Goal: Information Seeking & Learning: Learn about a topic

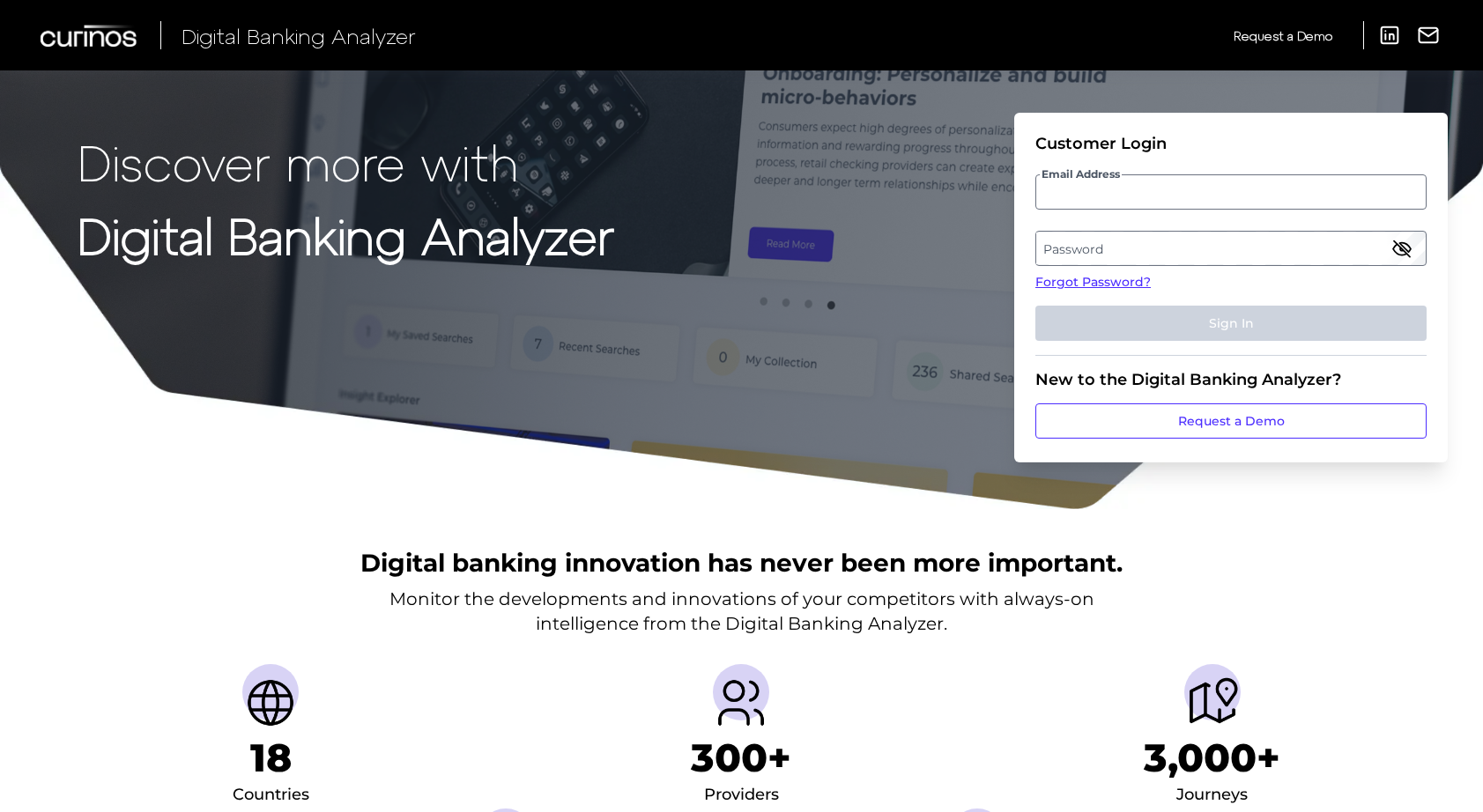
type input "[PERSON_NAME][EMAIL_ADDRESS][PERSON_NAME][DOMAIN_NAME]"
drag, startPoint x: 1110, startPoint y: 244, endPoint x: 1124, endPoint y: 248, distance: 14.6
click at [1124, 248] on label "Password" at bounding box center [1230, 248] width 389 height 31
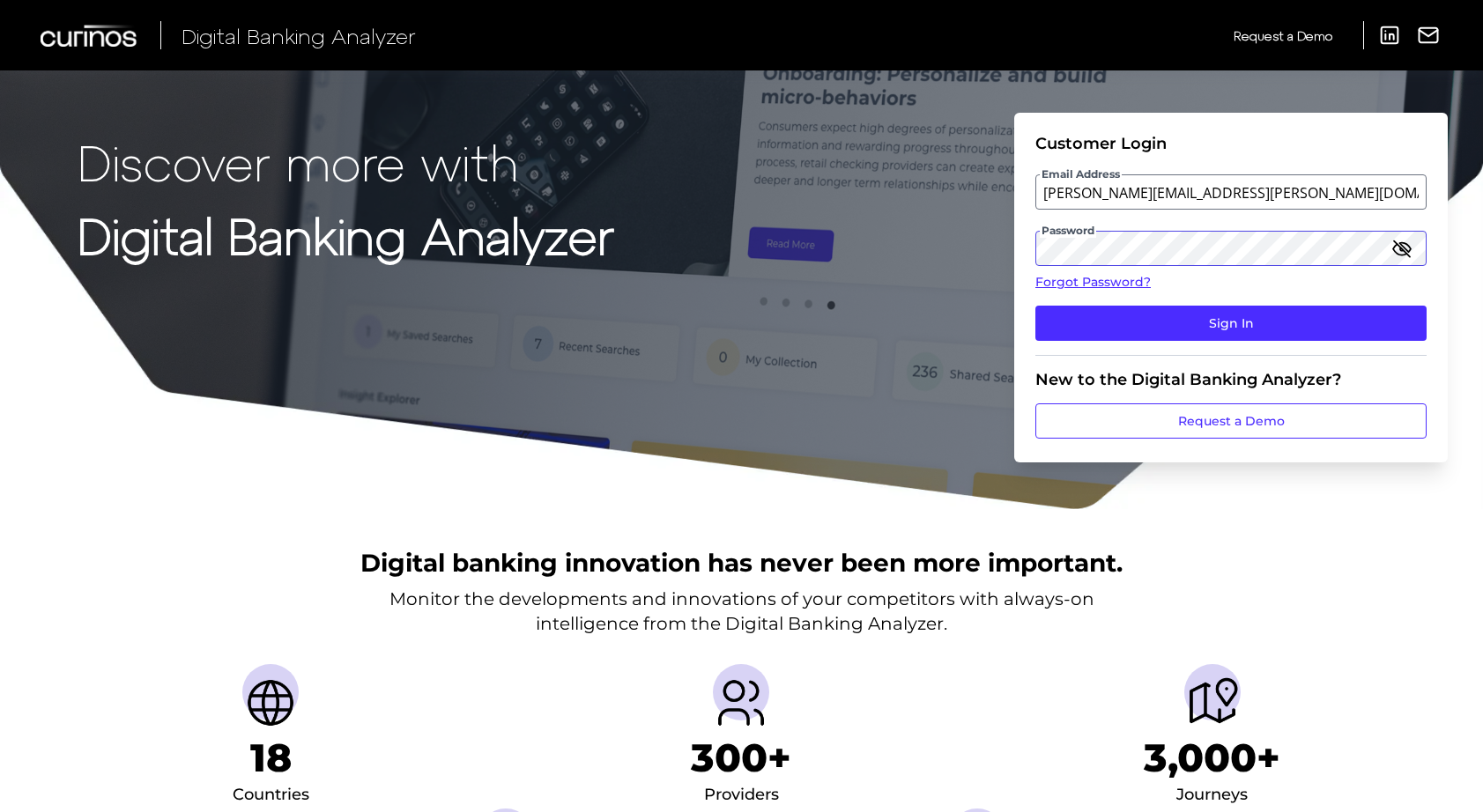
click at [1035, 306] on button "Sign In" at bounding box center [1231, 323] width 391 height 35
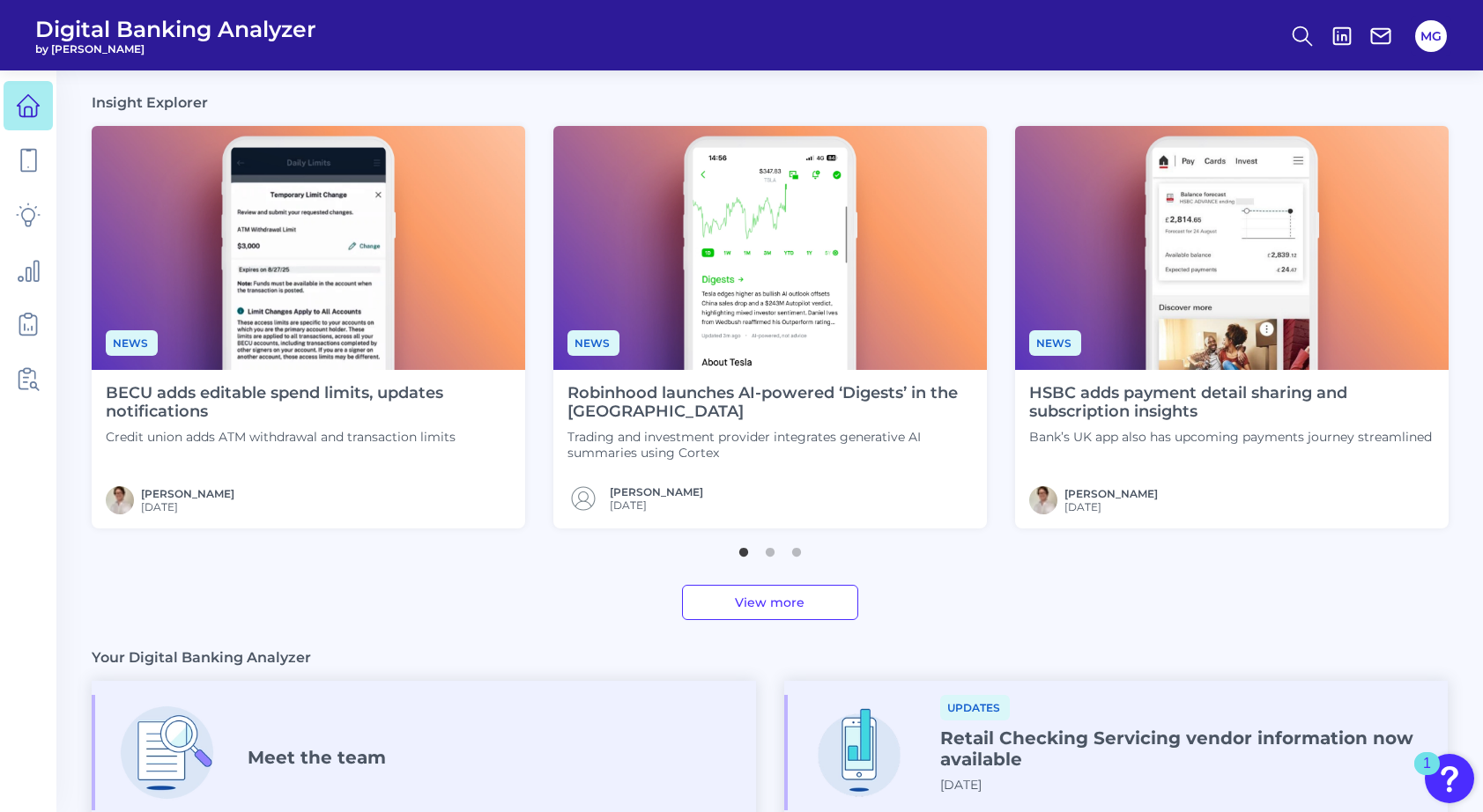
scroll to position [446, 0]
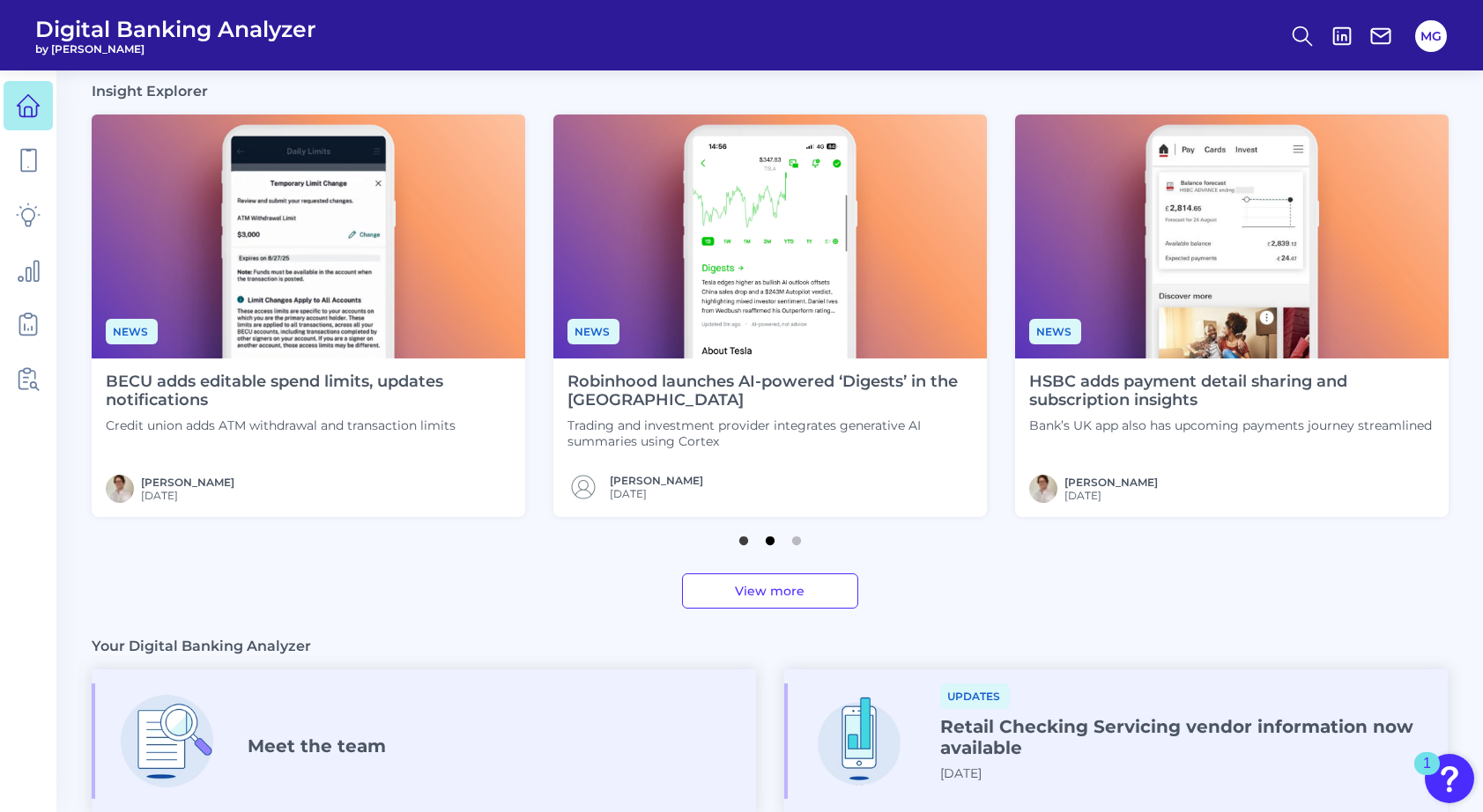
click at [771, 544] on button "2" at bounding box center [770, 537] width 18 height 18
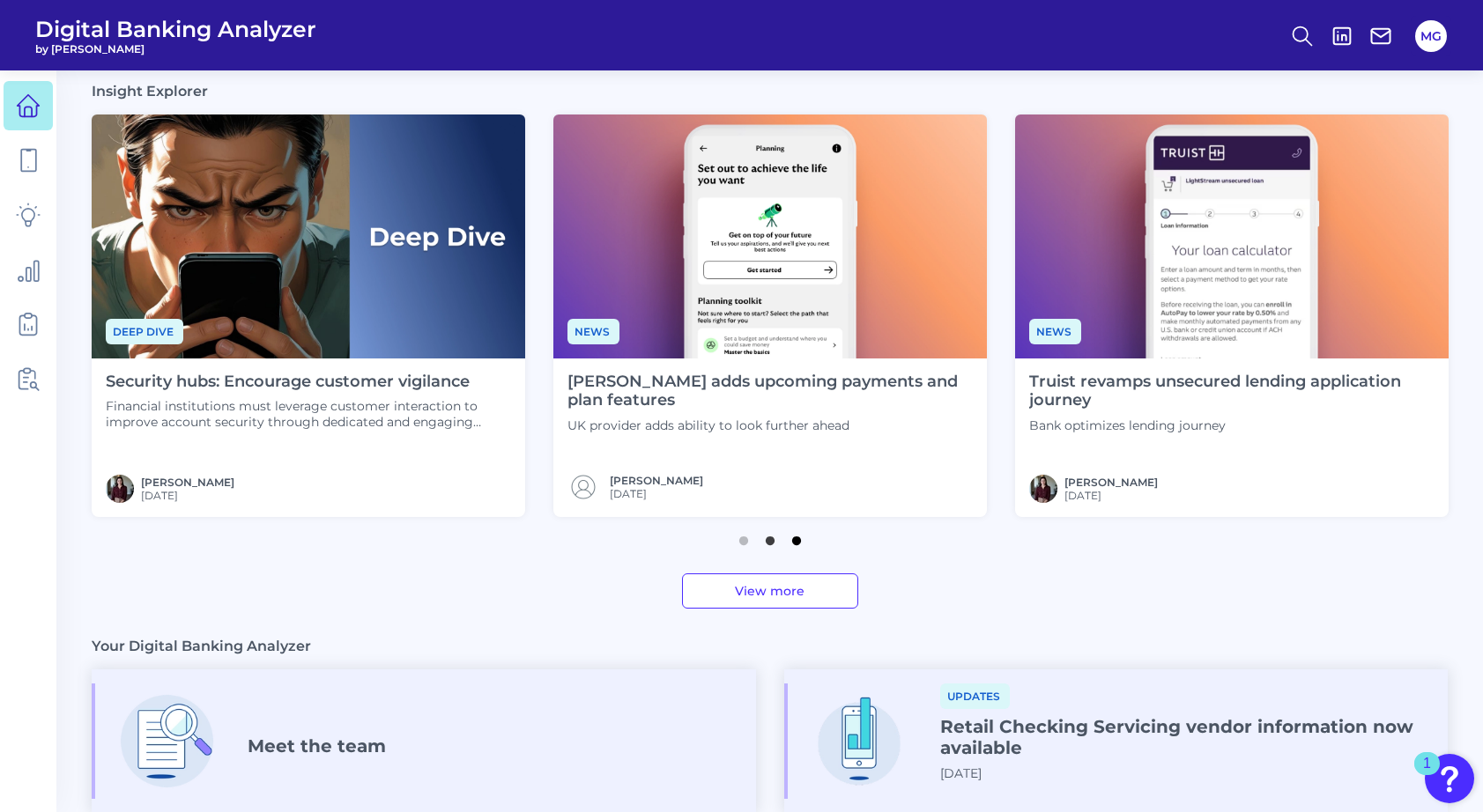
click at [793, 546] on button "3" at bounding box center [796, 537] width 18 height 18
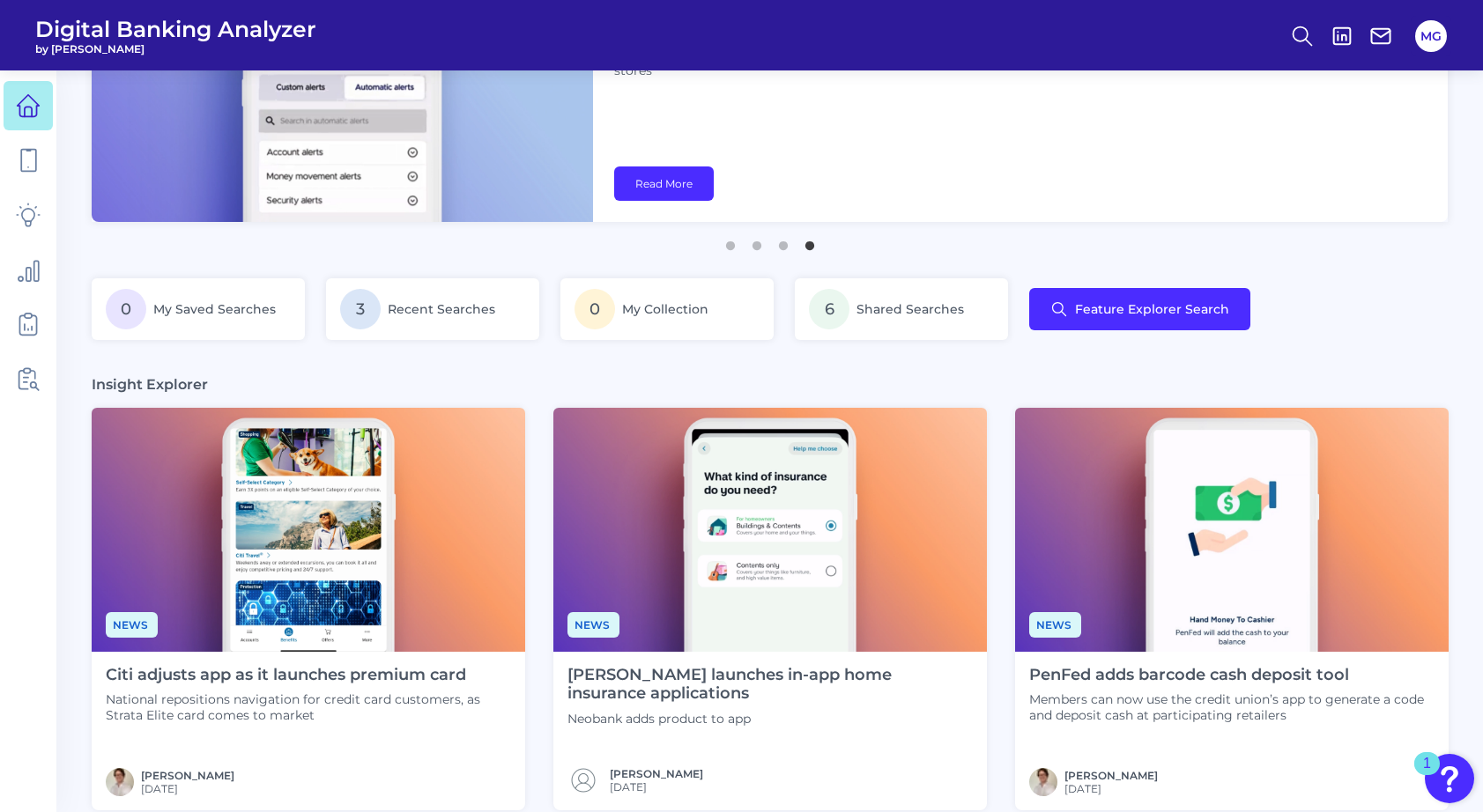
scroll to position [0, 0]
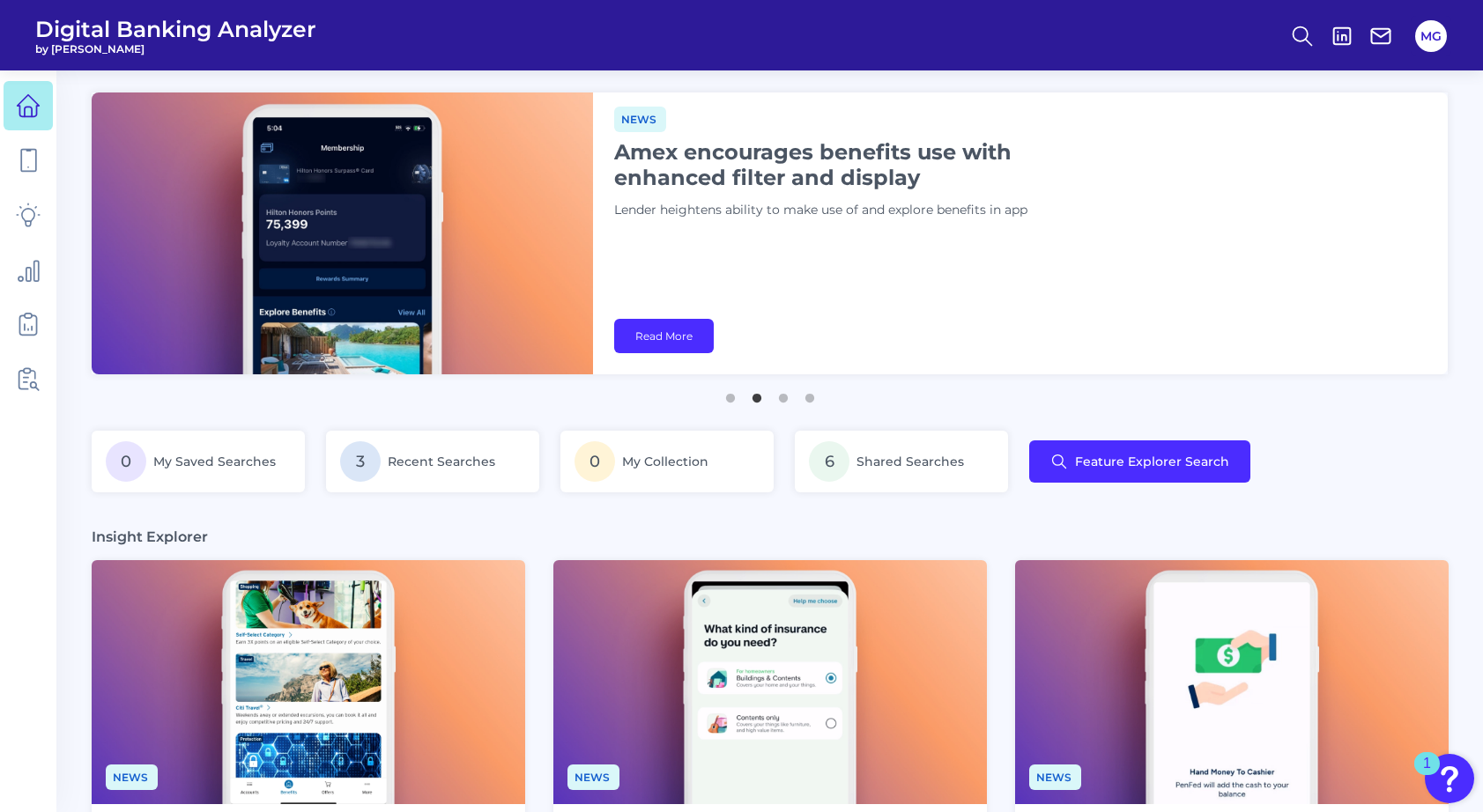
click at [1277, 502] on div "0 My Saved Searches 3 Recent Searches 0 My Collection 6 Shared Searches Feature…" at bounding box center [769, 472] width 1356 height 83
click at [35, 160] on icon at bounding box center [29, 161] width 15 height 22
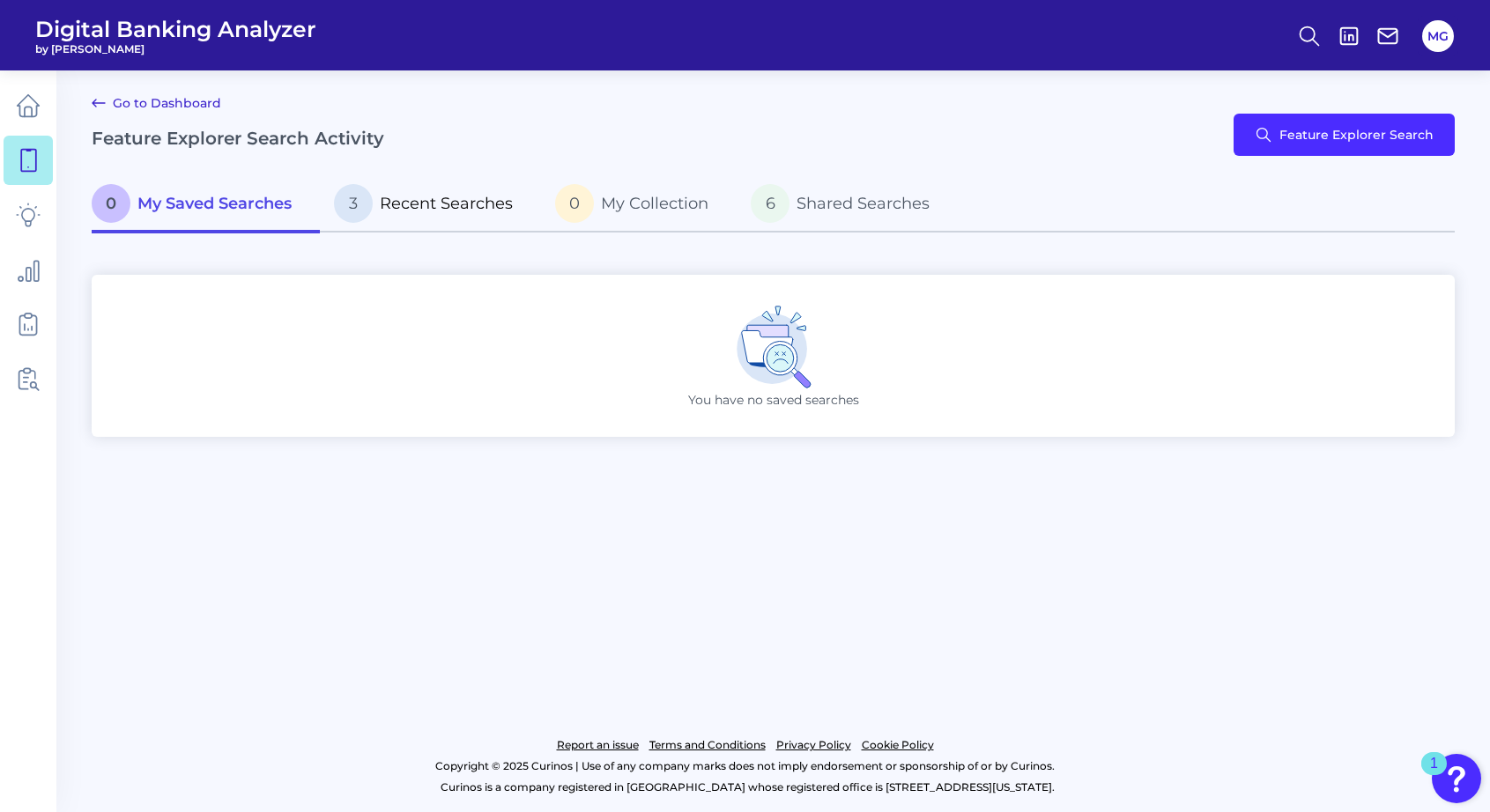
click at [404, 197] on span "Recent Searches" at bounding box center [446, 204] width 133 height 20
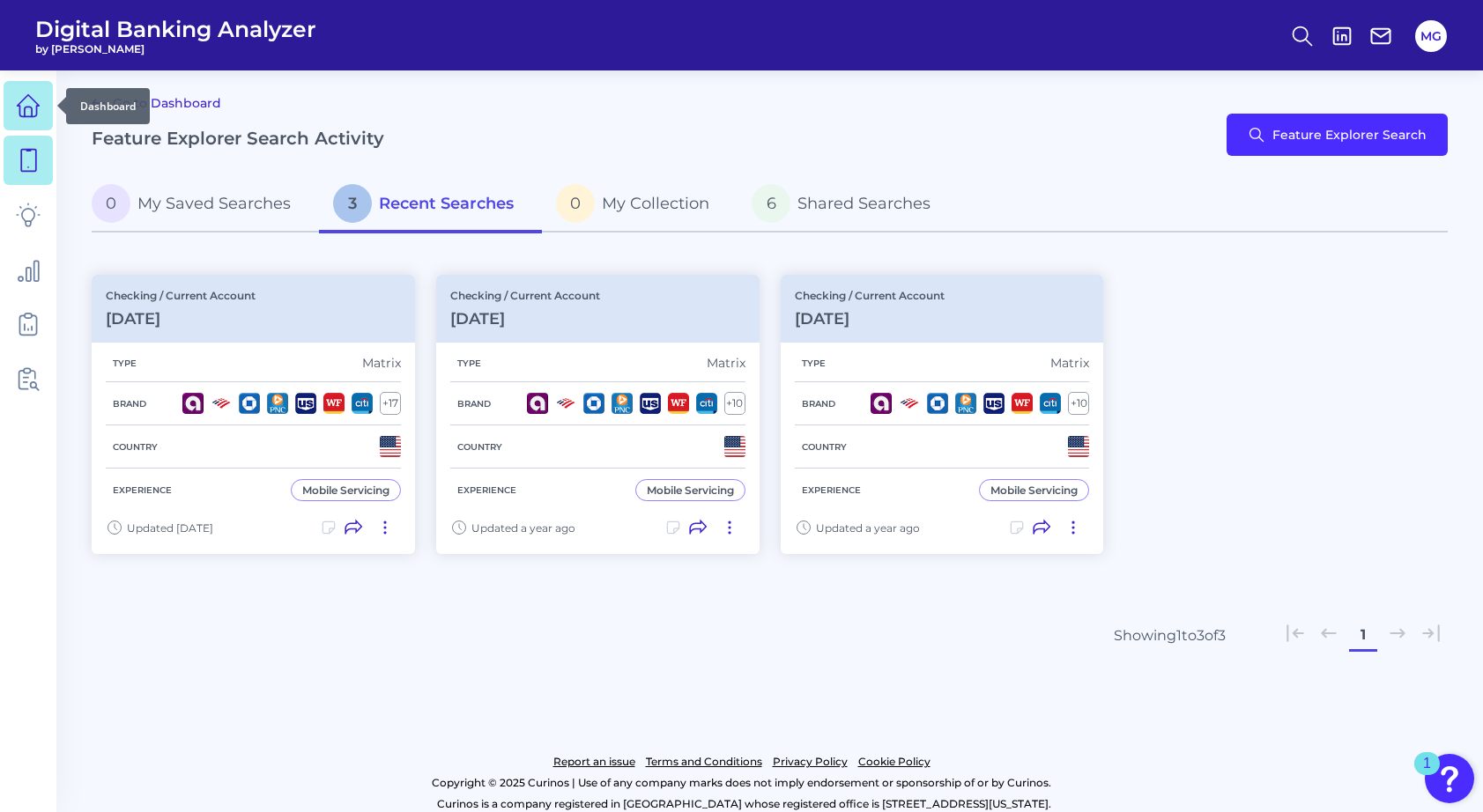
click at [11, 103] on link at bounding box center [28, 105] width 49 height 49
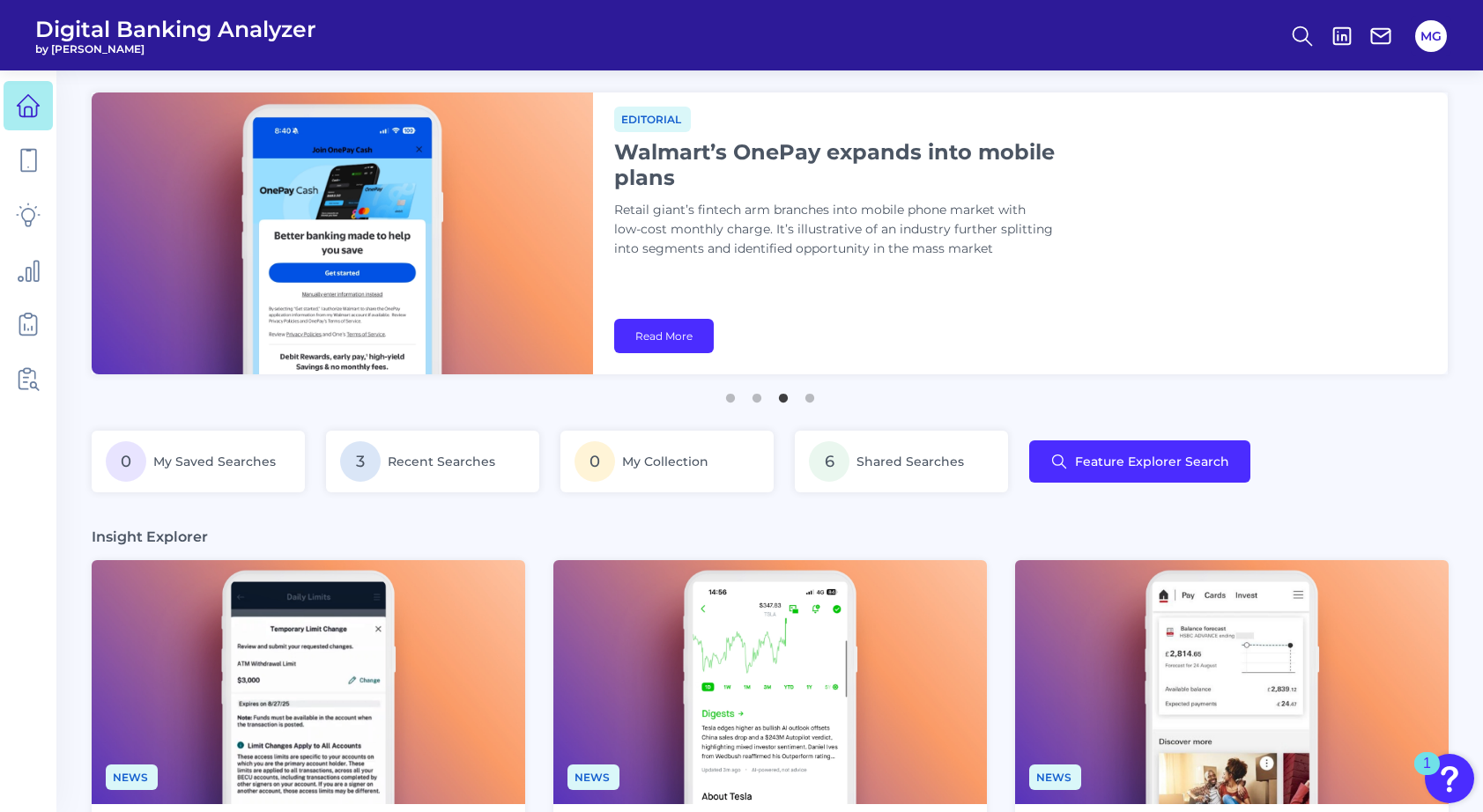
click at [1405, 467] on div "0 My Saved Searches 3 Recent Searches 0 My Collection 6 Shared Searches Feature…" at bounding box center [769, 472] width 1356 height 83
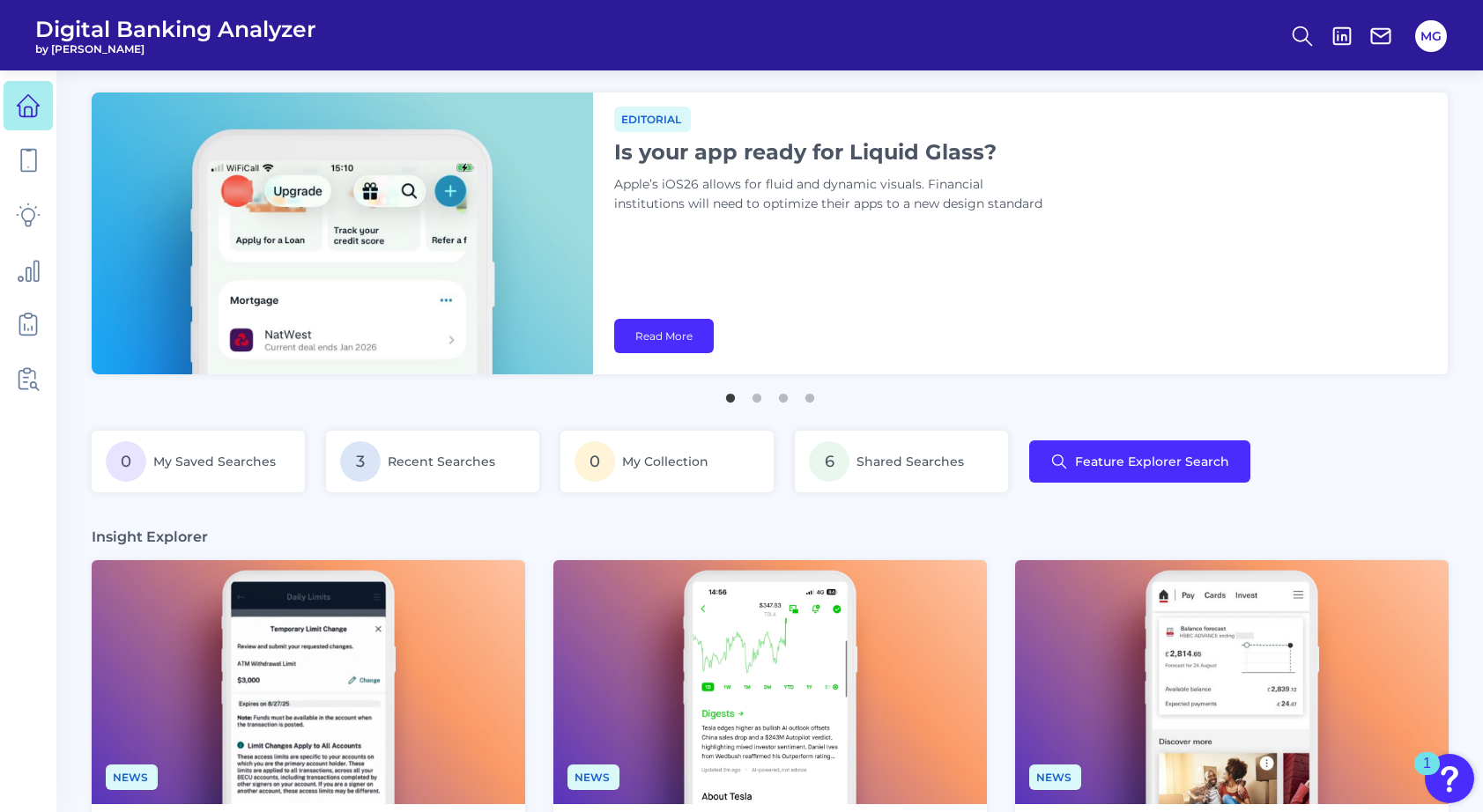
click at [1358, 455] on div "0 My Saved Searches 3 Recent Searches 0 My Collection 6 Shared Searches Feature…" at bounding box center [769, 472] width 1356 height 83
click at [30, 153] on icon at bounding box center [28, 160] width 24 height 24
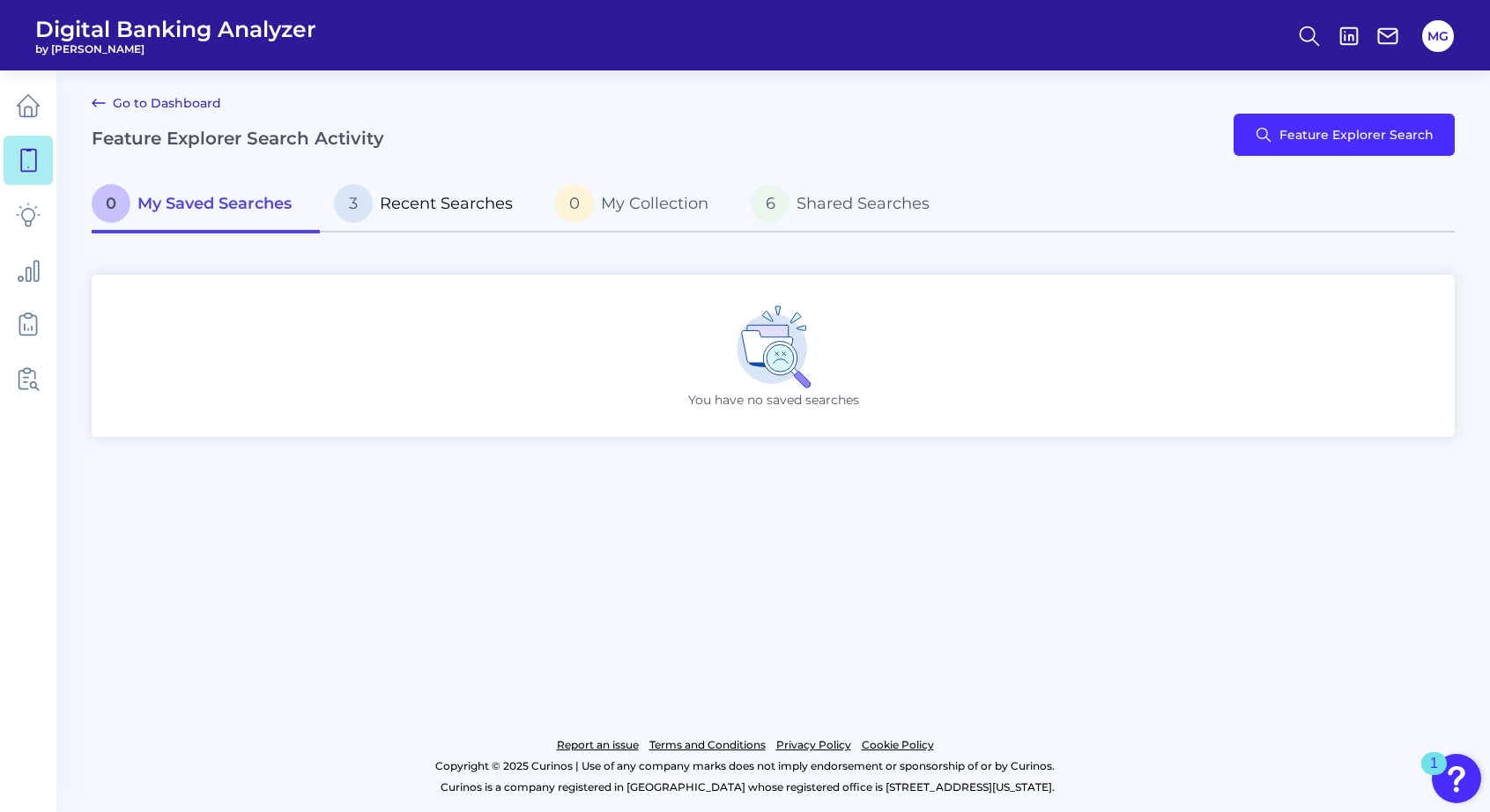
click at [455, 196] on span "Recent Searches" at bounding box center [446, 204] width 133 height 20
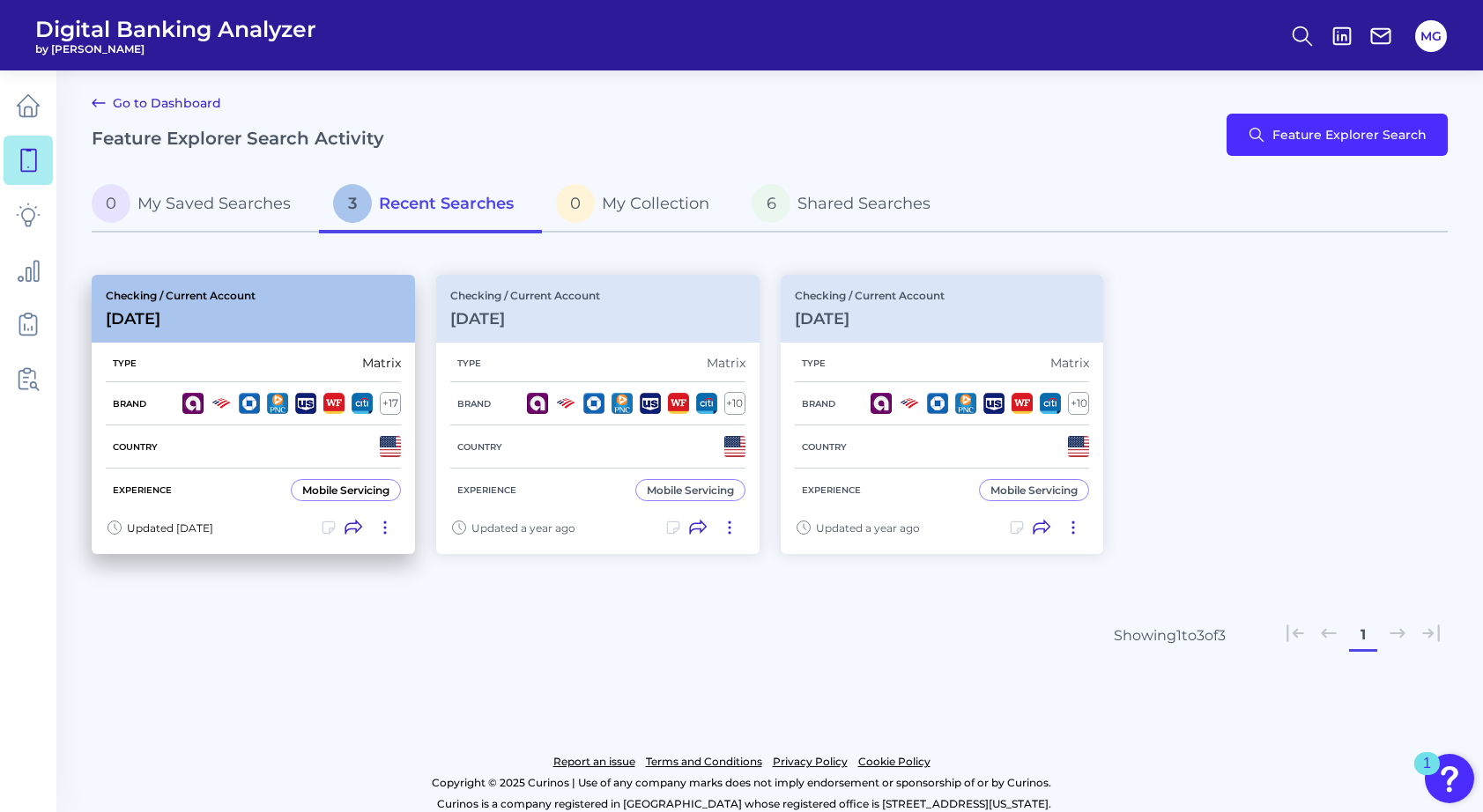
click at [264, 309] on div "Checking / Current Account [DATE]" at bounding box center [253, 309] width 323 height 68
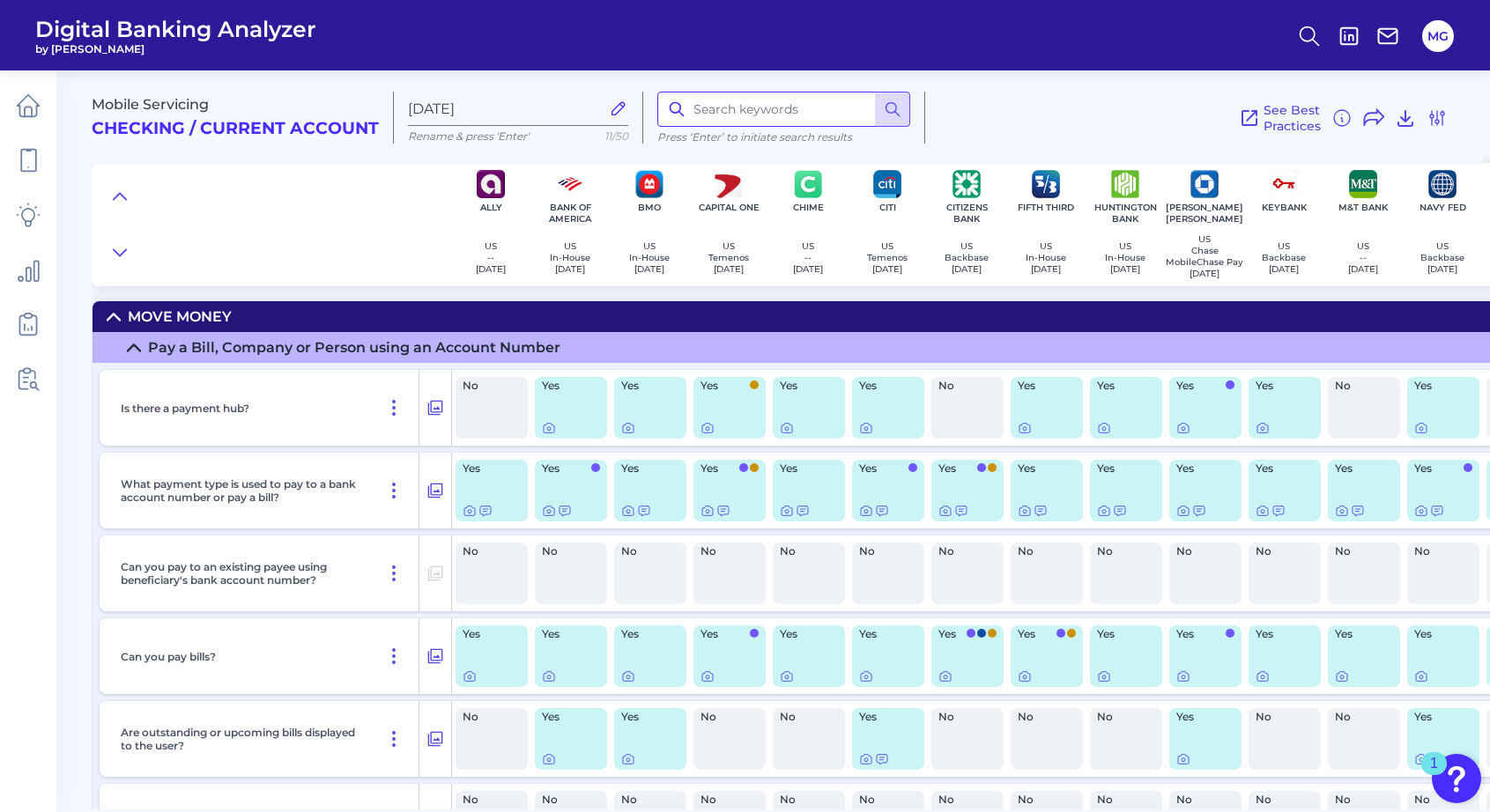
click at [752, 106] on input at bounding box center [784, 109] width 253 height 35
type input "address"
drag, startPoint x: 103, startPoint y: 319, endPoint x: 123, endPoint y: 323, distance: 20.4
click at [105, 319] on summary "Move Money" at bounding box center [1223, 317] width 2262 height 31
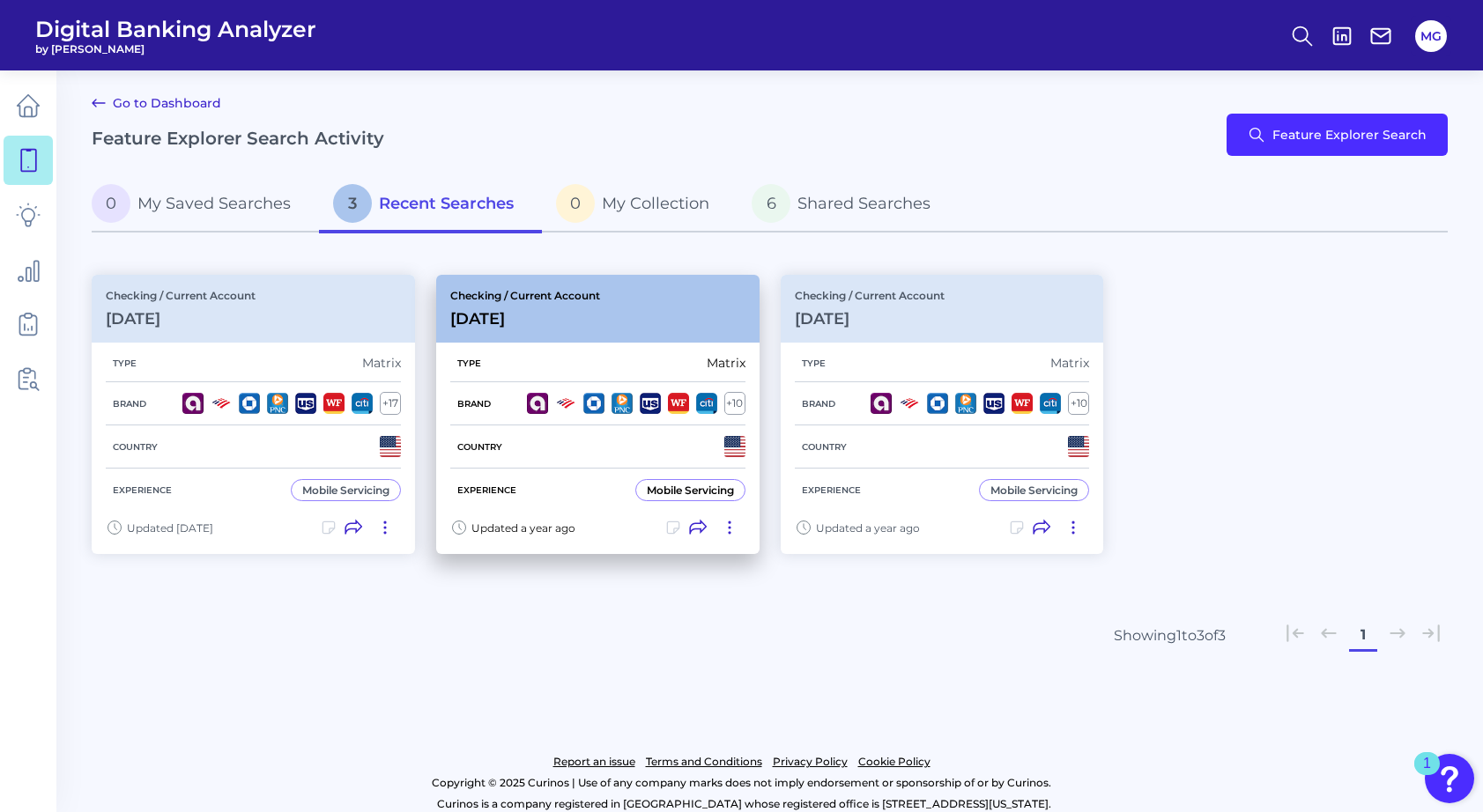
click at [704, 301] on div "Checking / Current Account [DATE]" at bounding box center [598, 309] width 323 height 68
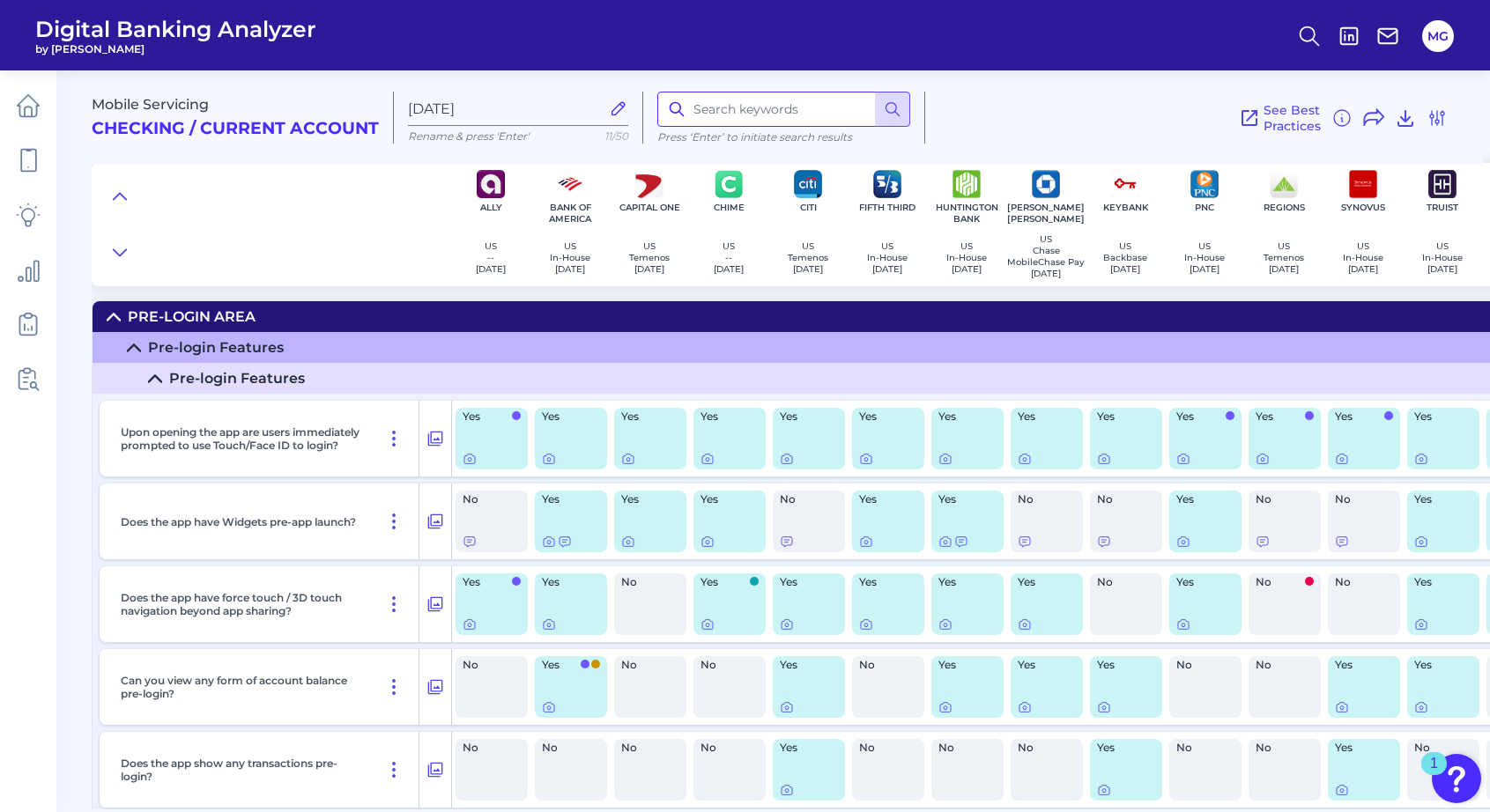
click at [748, 112] on input at bounding box center [784, 109] width 253 height 35
type input "address"
click at [110, 318] on icon at bounding box center [114, 317] width 14 height 14
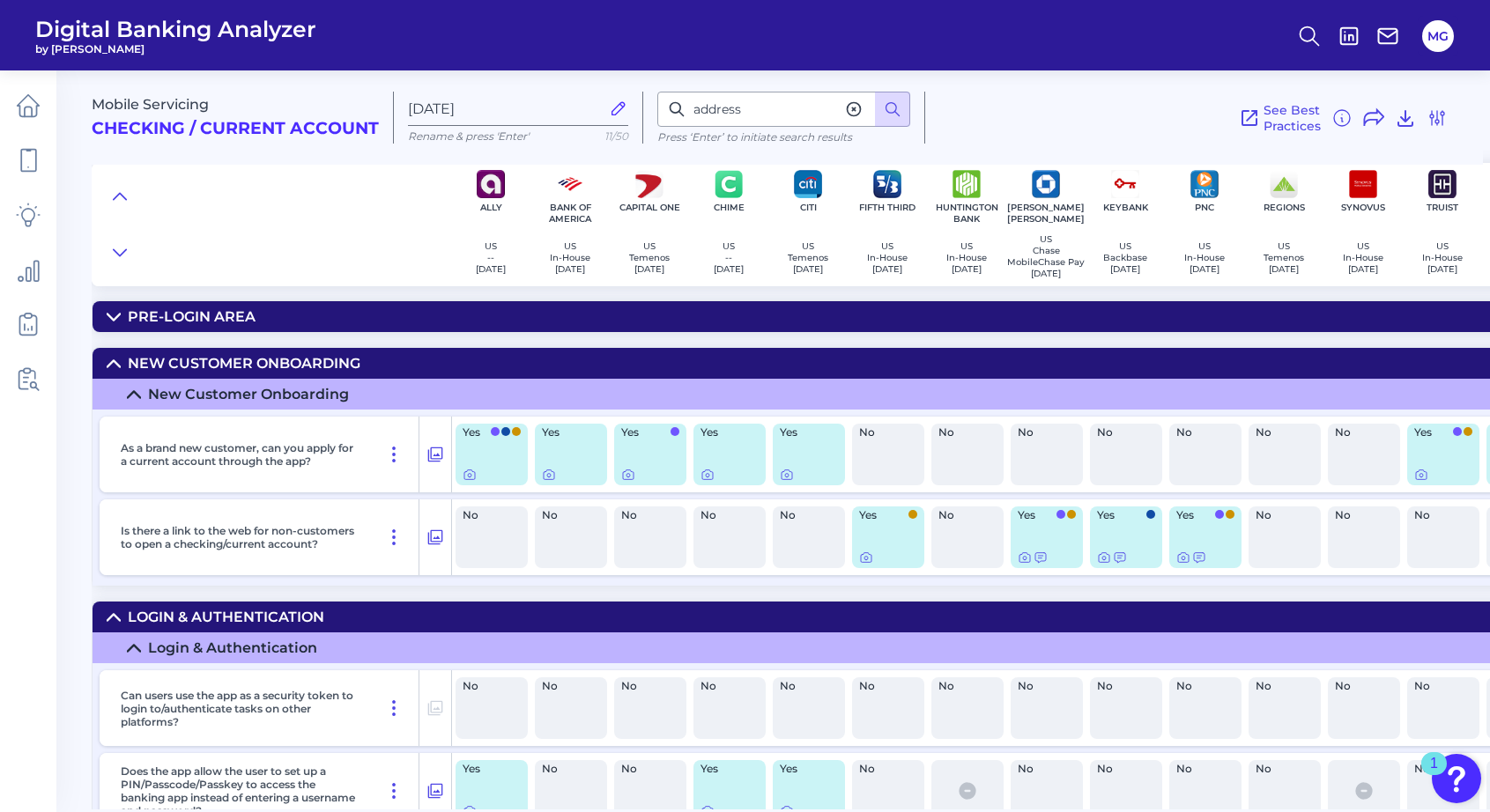
click at [322, 371] on div "New Customer Onboarding" at bounding box center [243, 363] width 232 height 17
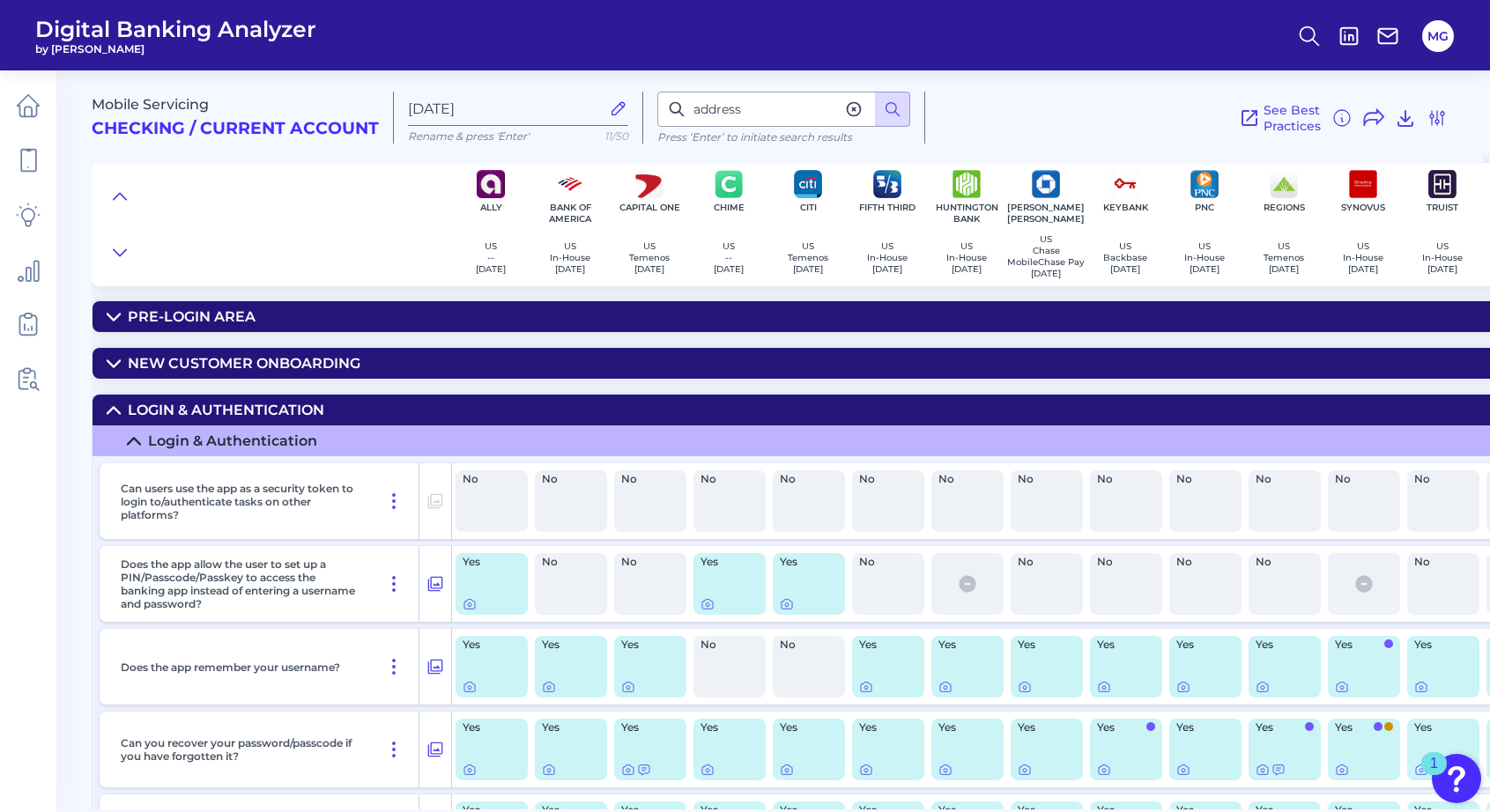
click at [418, 417] on summary "Login & Authentication" at bounding box center [946, 410] width 1707 height 31
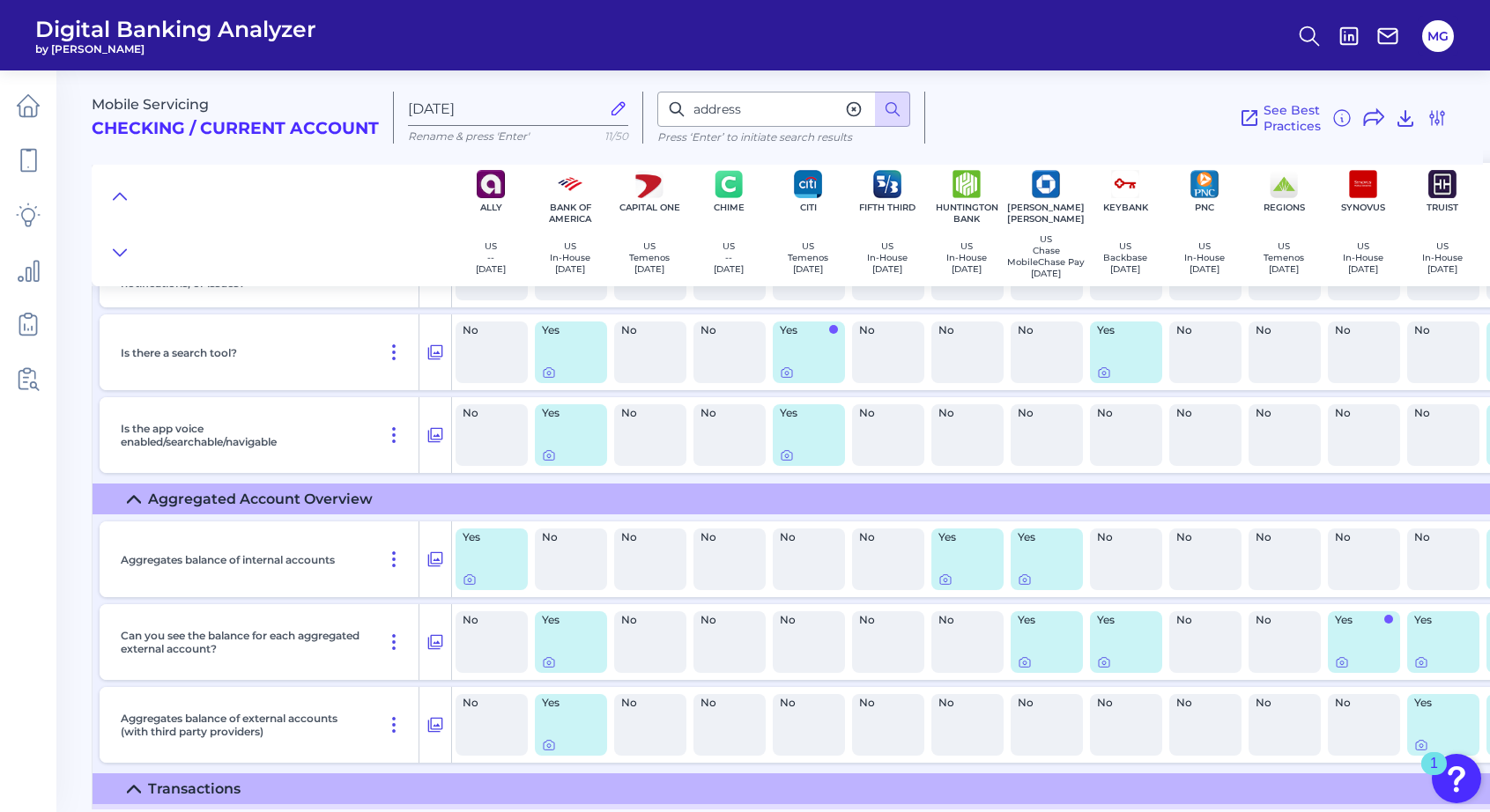
scroll to position [1436, 0]
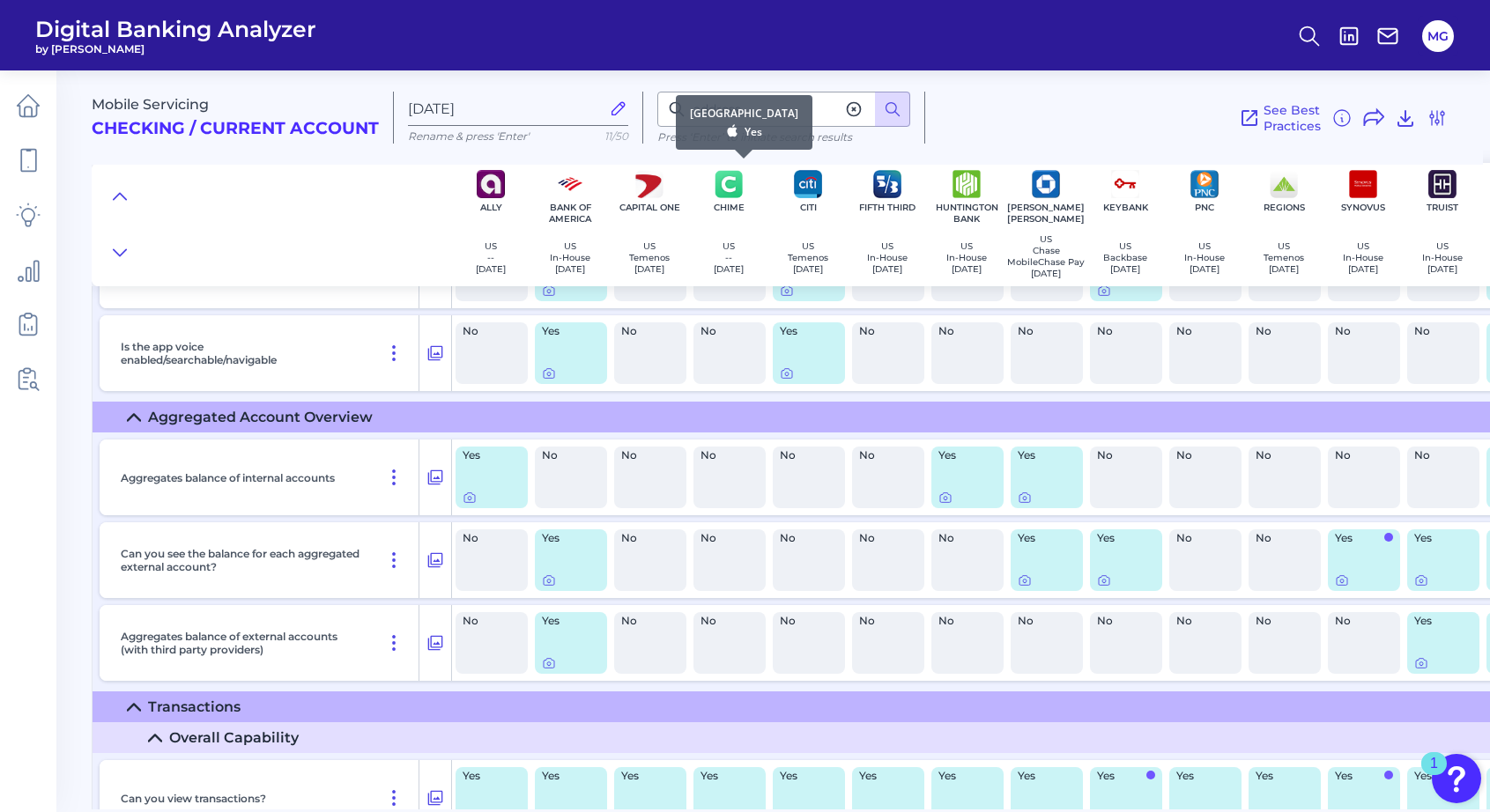
click at [769, 109] on div "[GEOGRAPHIC_DATA] Yes" at bounding box center [744, 122] width 136 height 55
click at [788, 112] on input "address" at bounding box center [784, 109] width 253 height 35
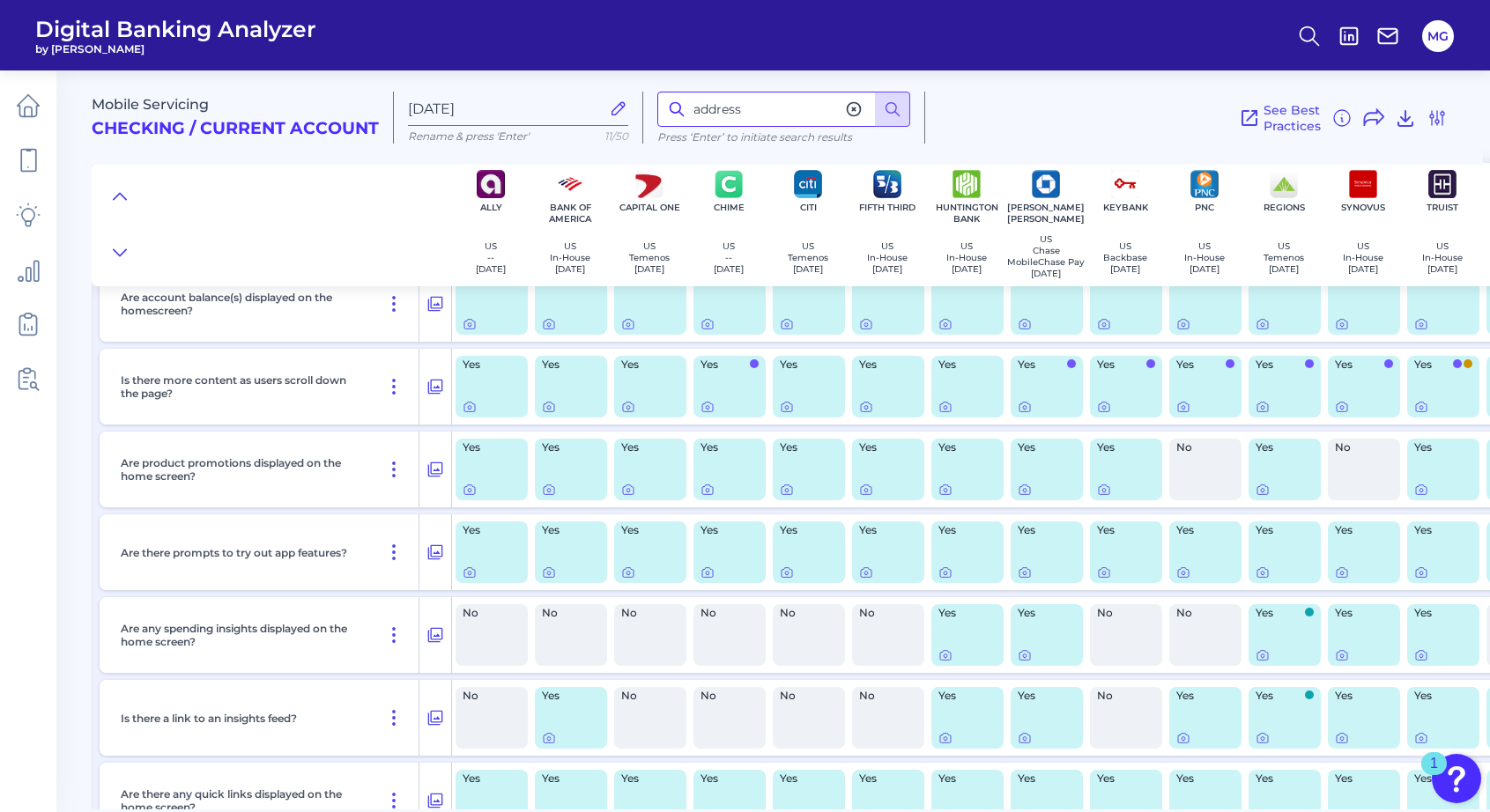
scroll to position [0, 0]
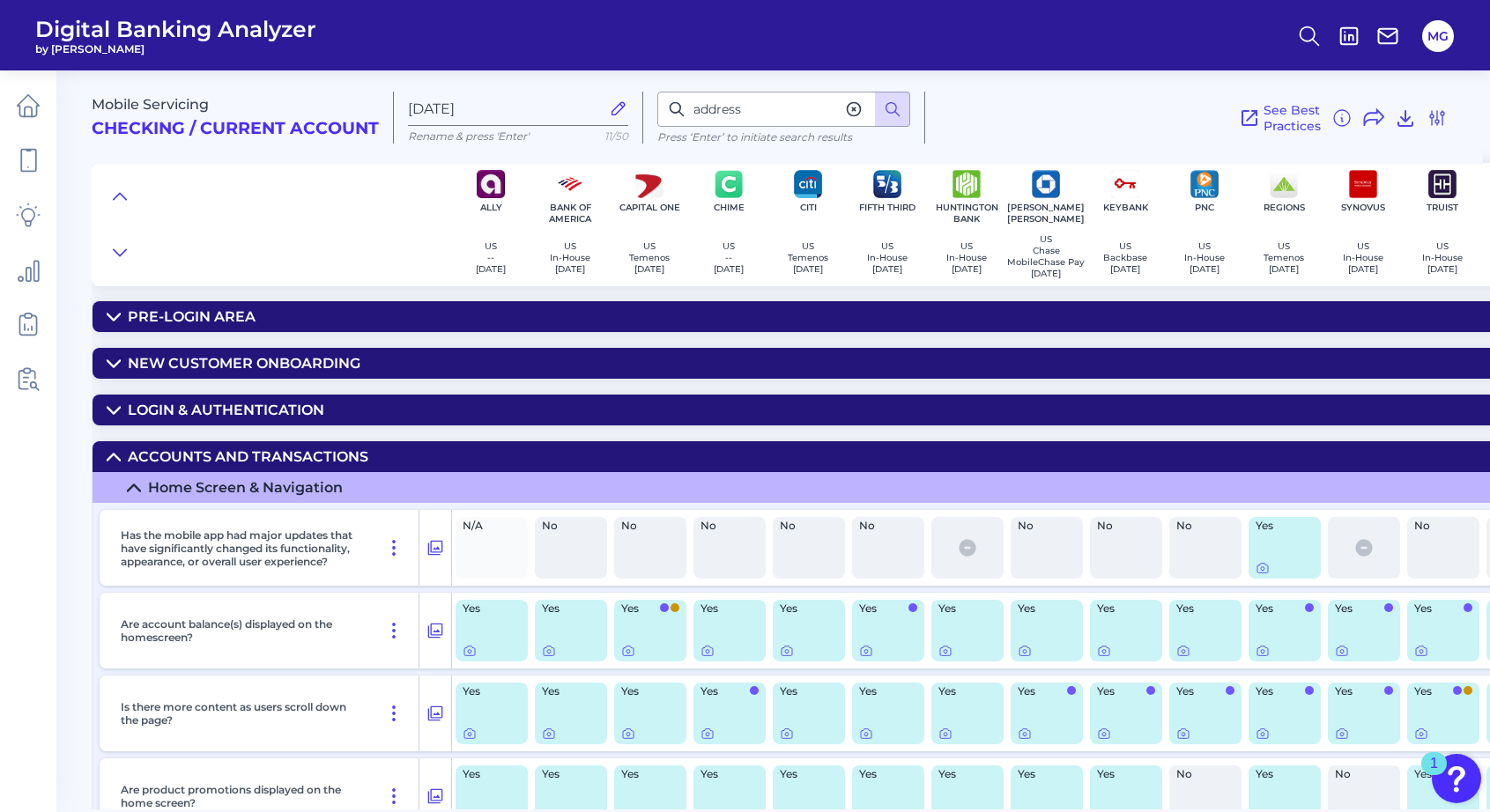
drag, startPoint x: 113, startPoint y: 458, endPoint x: 97, endPoint y: 460, distance: 16.1
click at [113, 458] on icon at bounding box center [114, 456] width 13 height 6
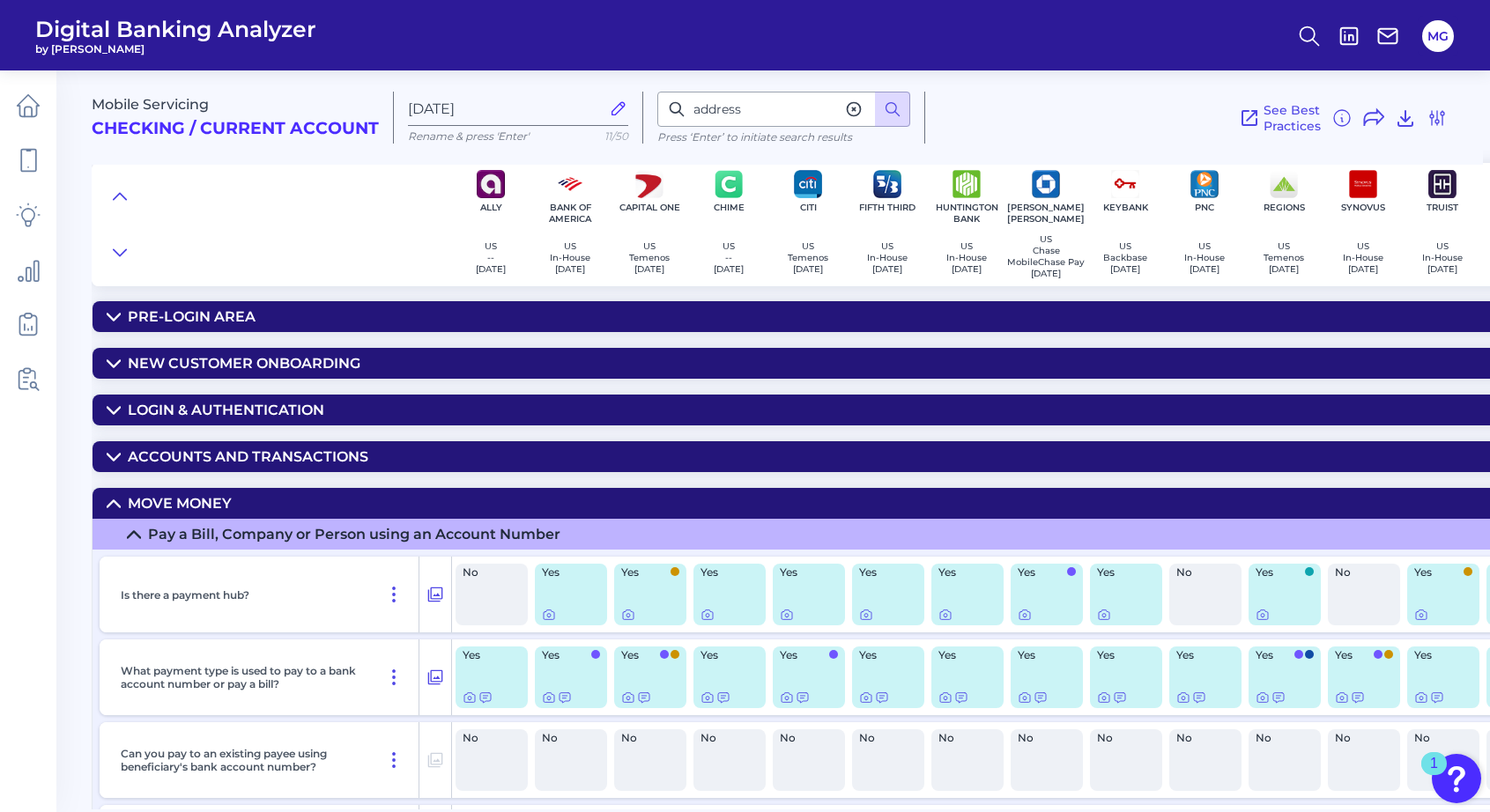
click at [109, 505] on icon at bounding box center [114, 504] width 14 height 14
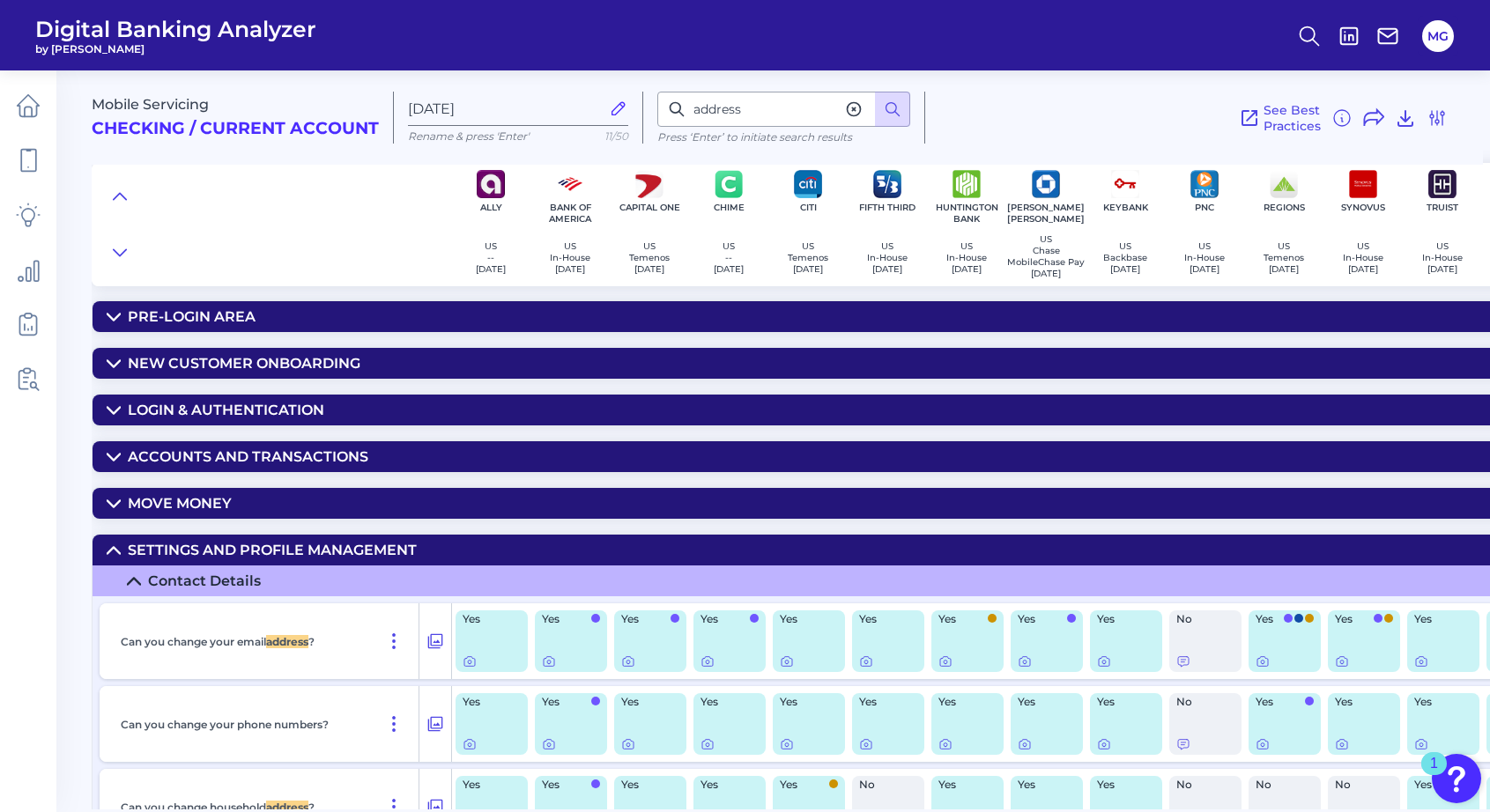
click at [113, 556] on icon at bounding box center [114, 551] width 14 height 14
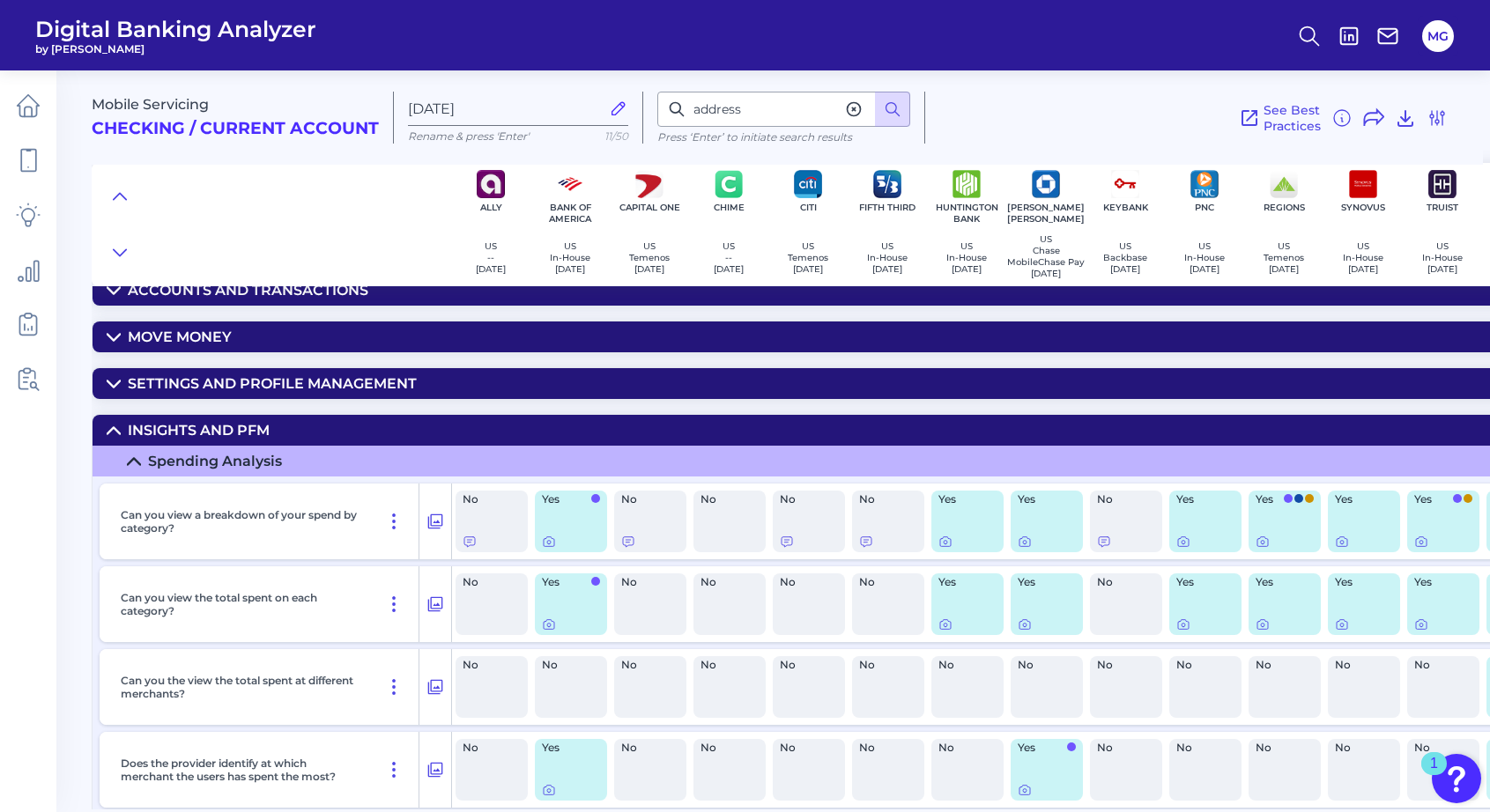
scroll to position [177, 0]
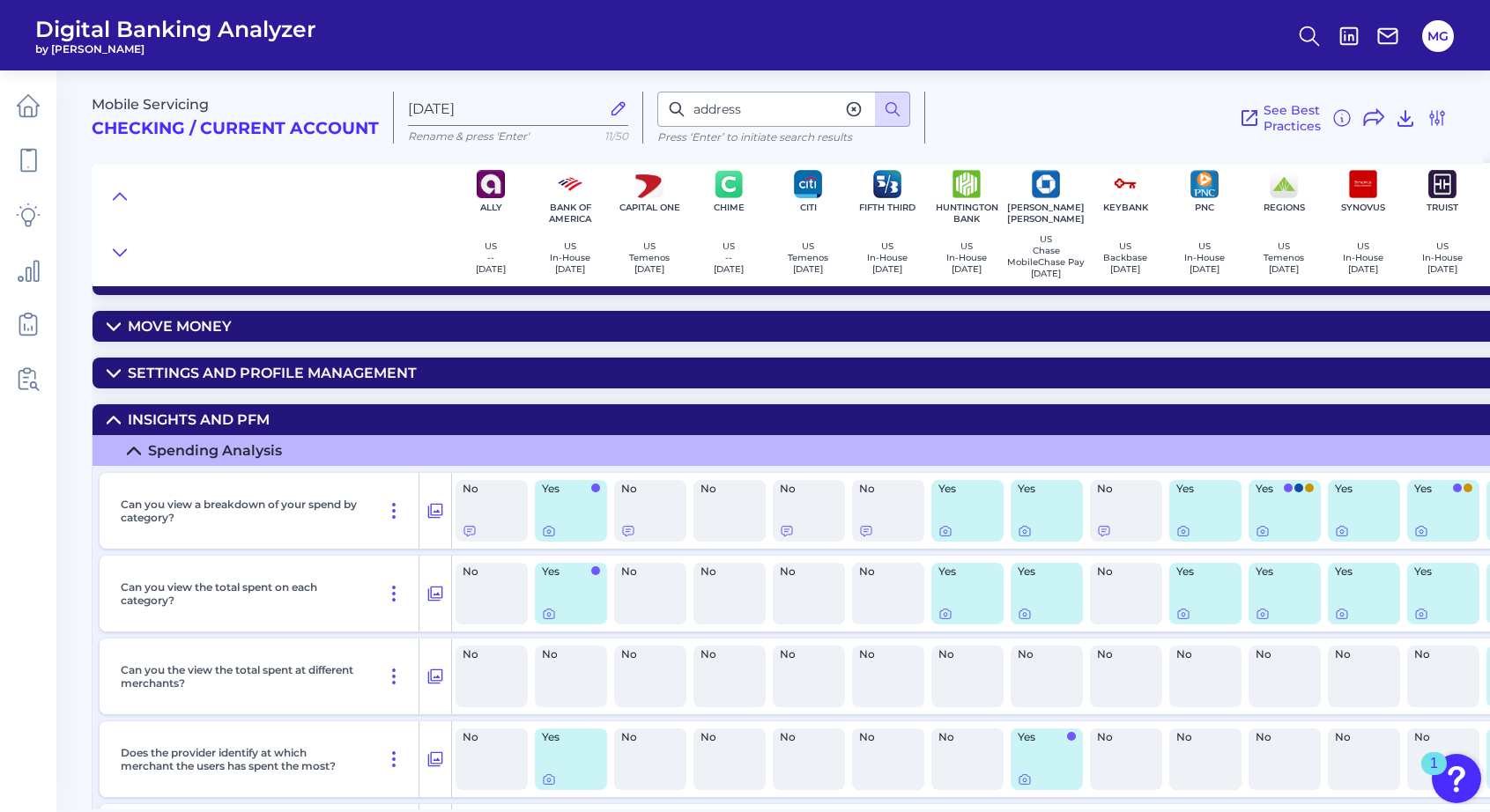
click at [120, 428] on summary "Insights and PFM" at bounding box center [946, 419] width 1707 height 31
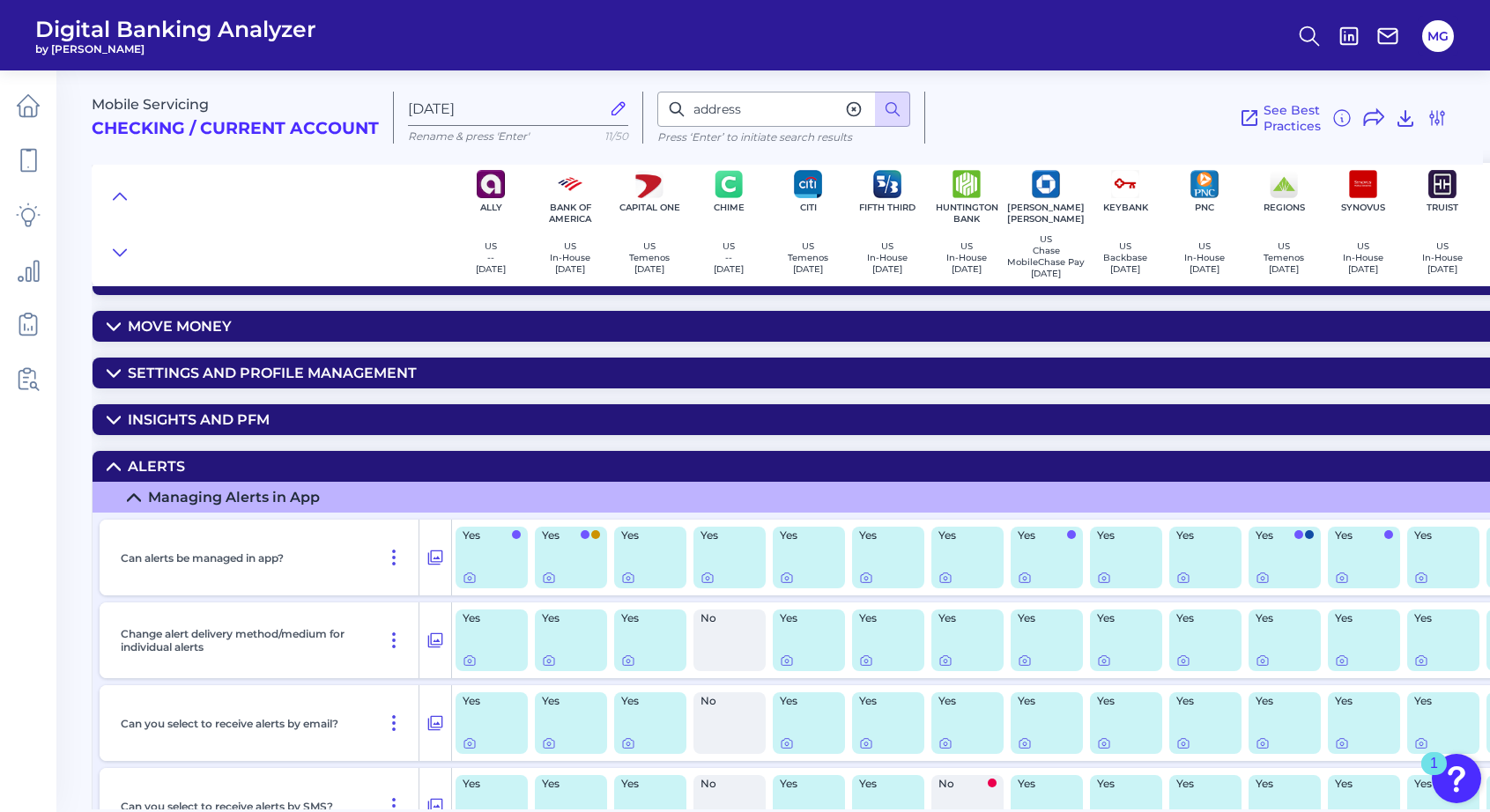
click at [118, 461] on summary "Alerts" at bounding box center [946, 467] width 1707 height 31
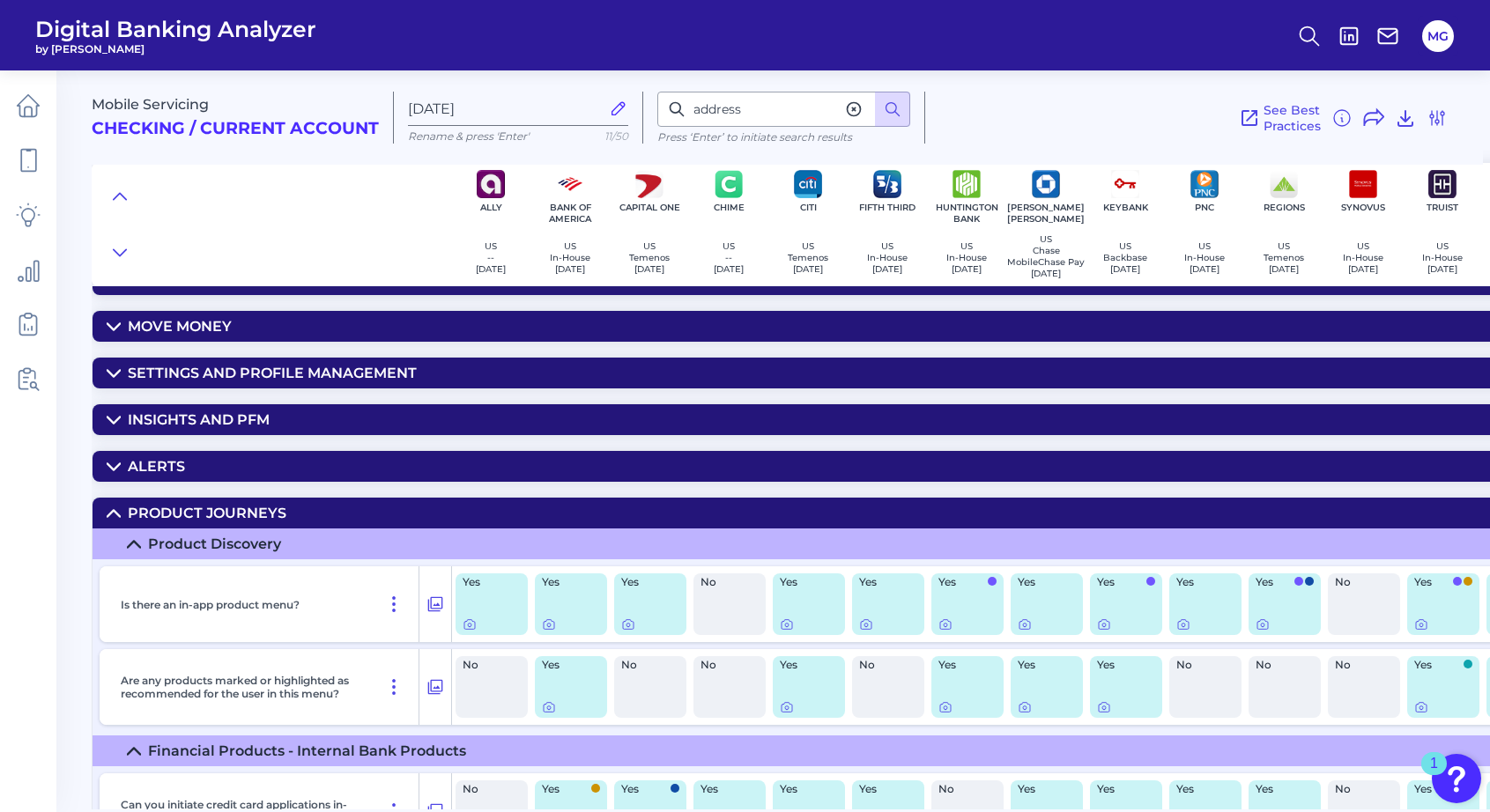
click at [110, 520] on icon at bounding box center [114, 513] width 14 height 14
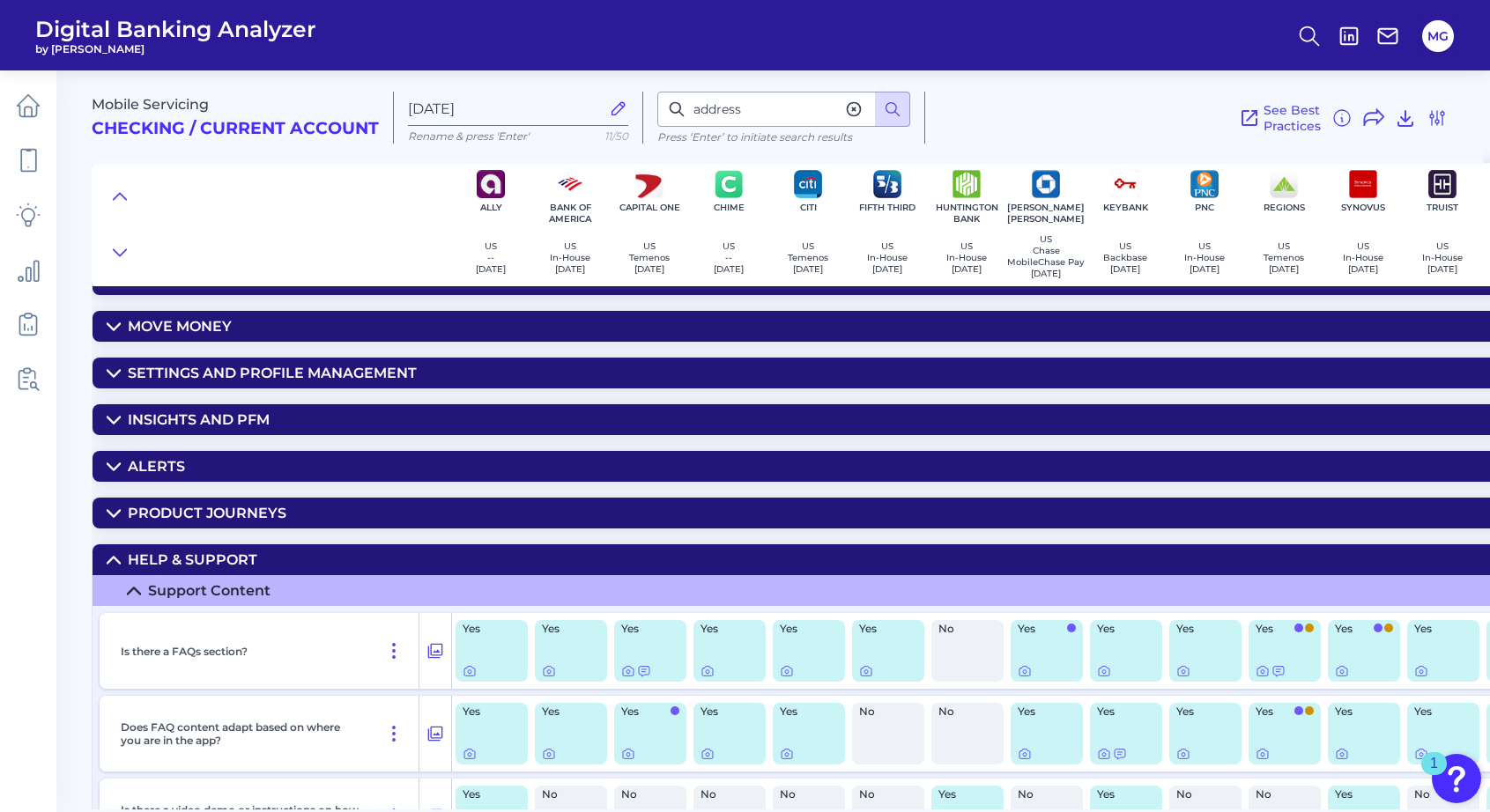
drag, startPoint x: 125, startPoint y: 566, endPoint x: 279, endPoint y: 549, distance: 154.9
click at [126, 566] on summary "Help & Support" at bounding box center [946, 560] width 1707 height 31
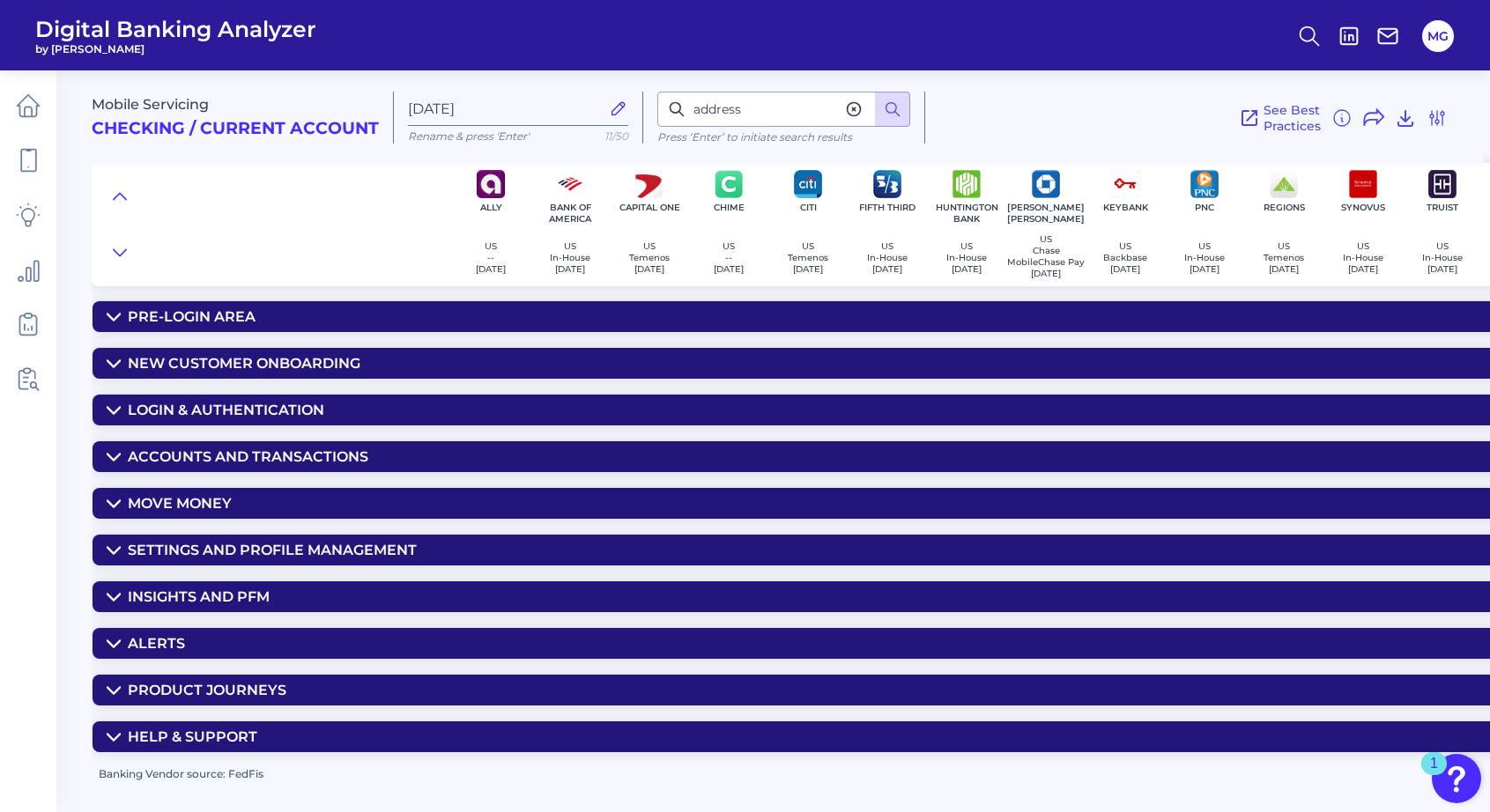
drag, startPoint x: 426, startPoint y: 547, endPoint x: 456, endPoint y: 546, distance: 30.0
click at [427, 547] on summary "Settings and Profile Management" at bounding box center [946, 550] width 1707 height 31
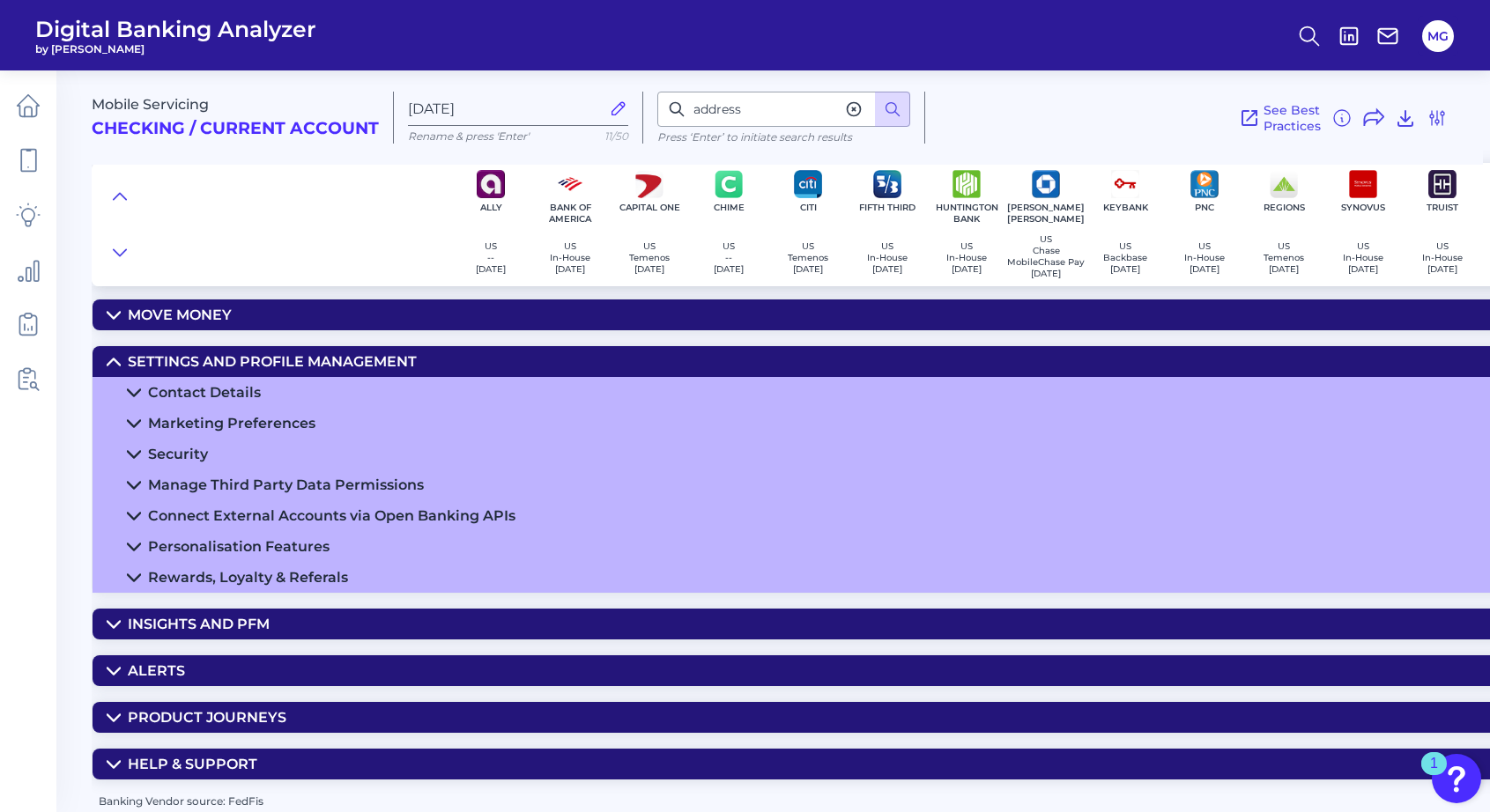
scroll to position [194, 0]
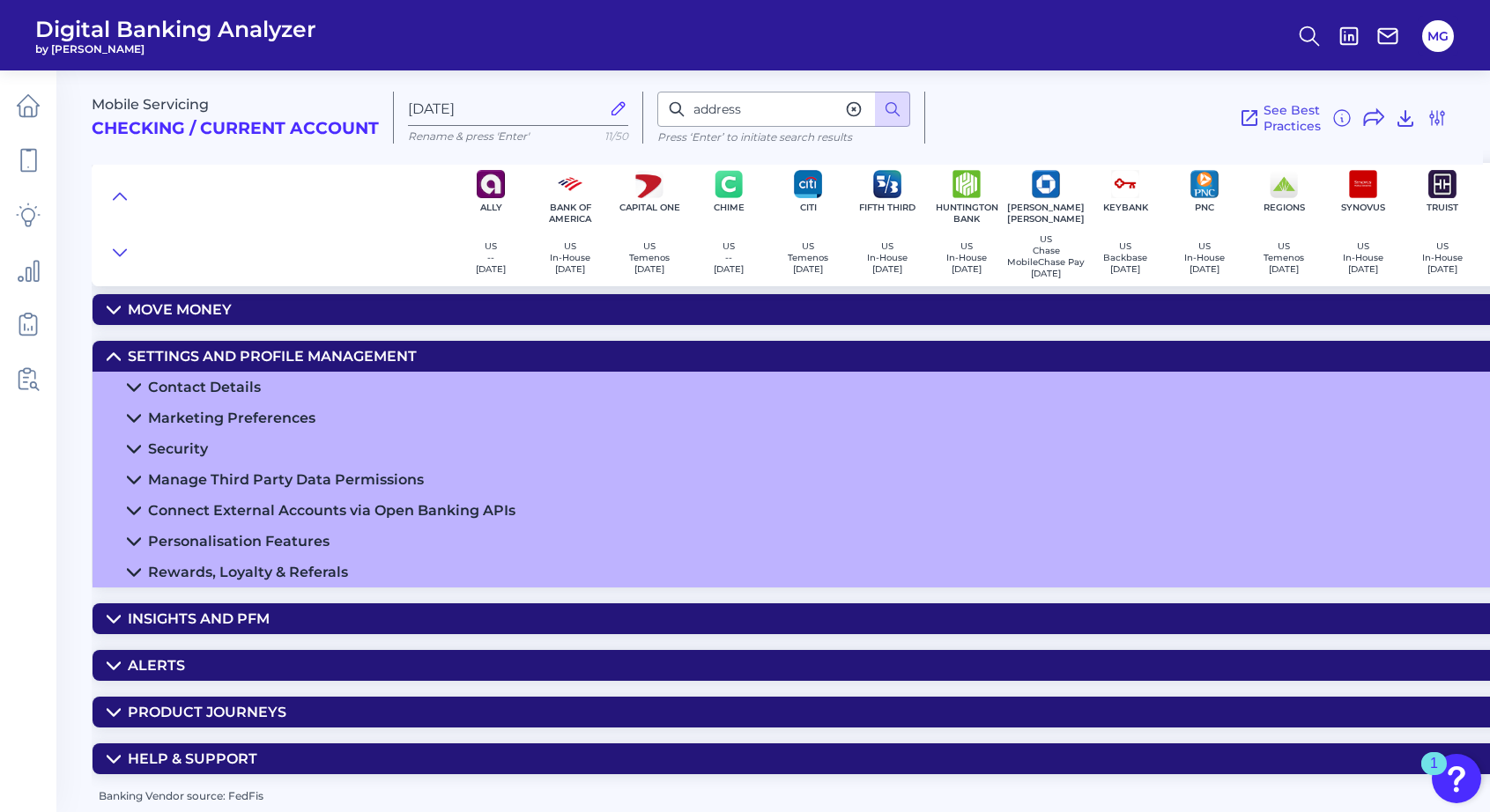
click at [209, 394] on div "Contact Details" at bounding box center [205, 387] width 113 height 17
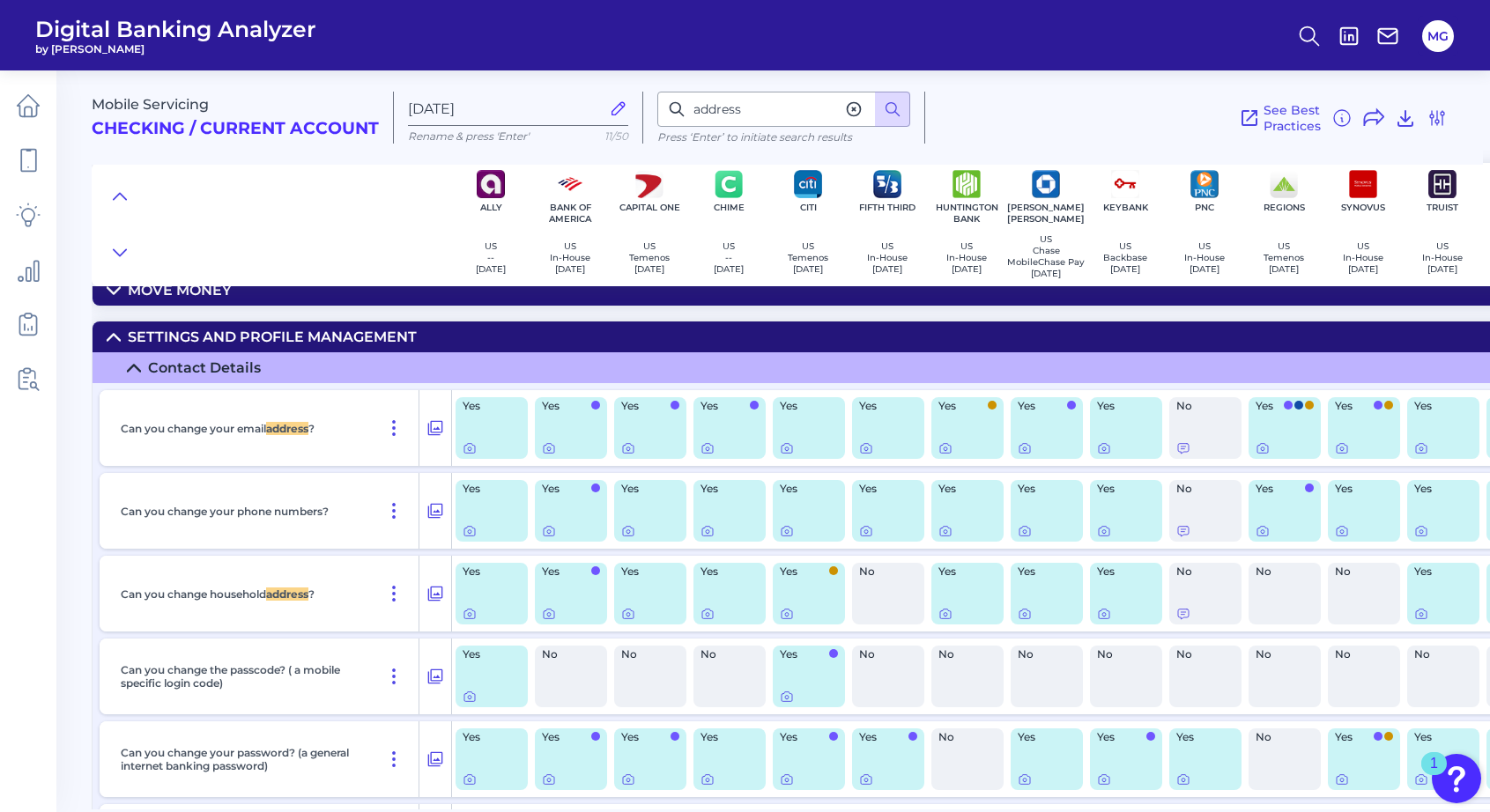
scroll to position [231, 0]
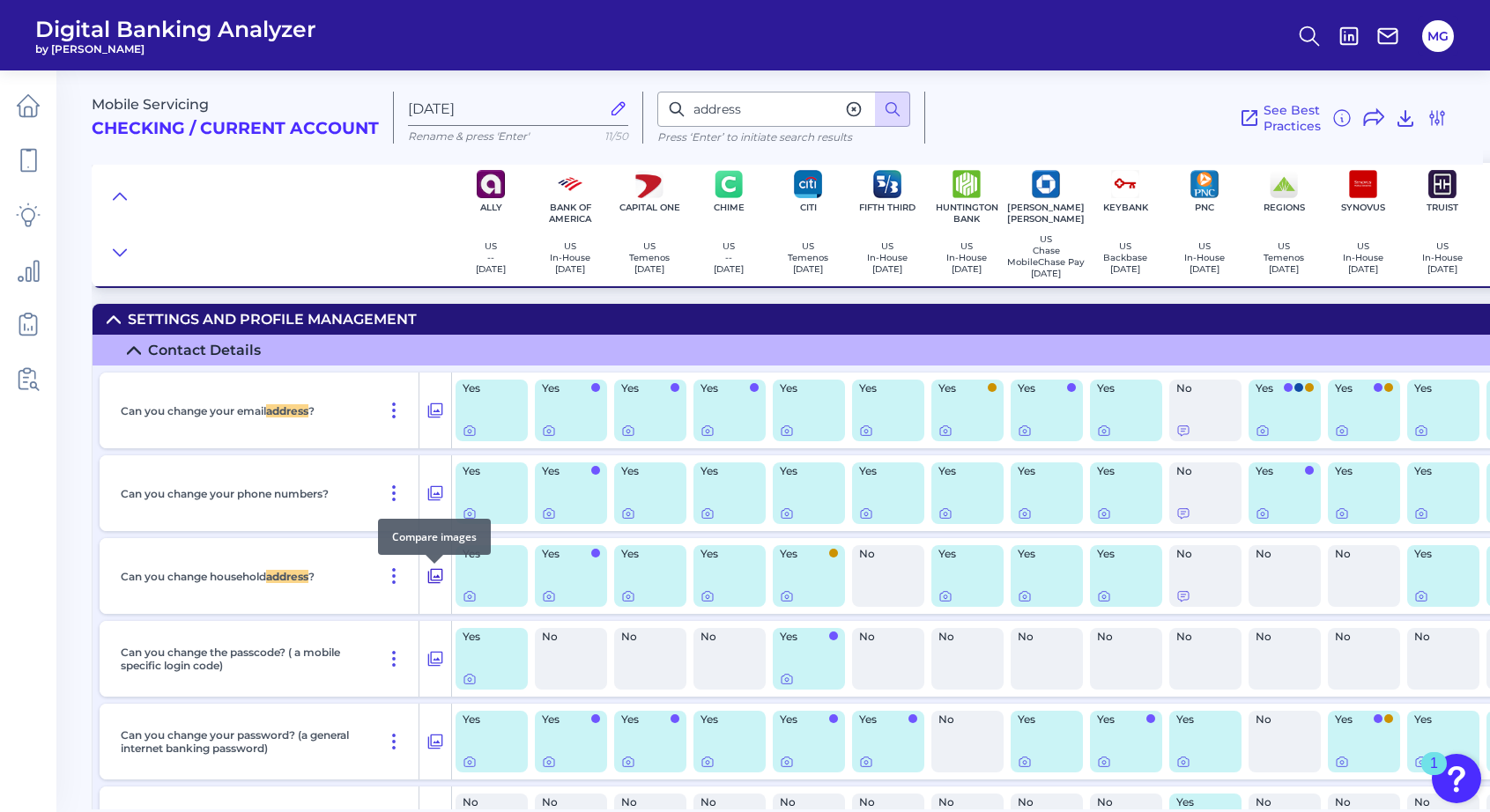
click at [440, 585] on icon at bounding box center [435, 576] width 18 height 22
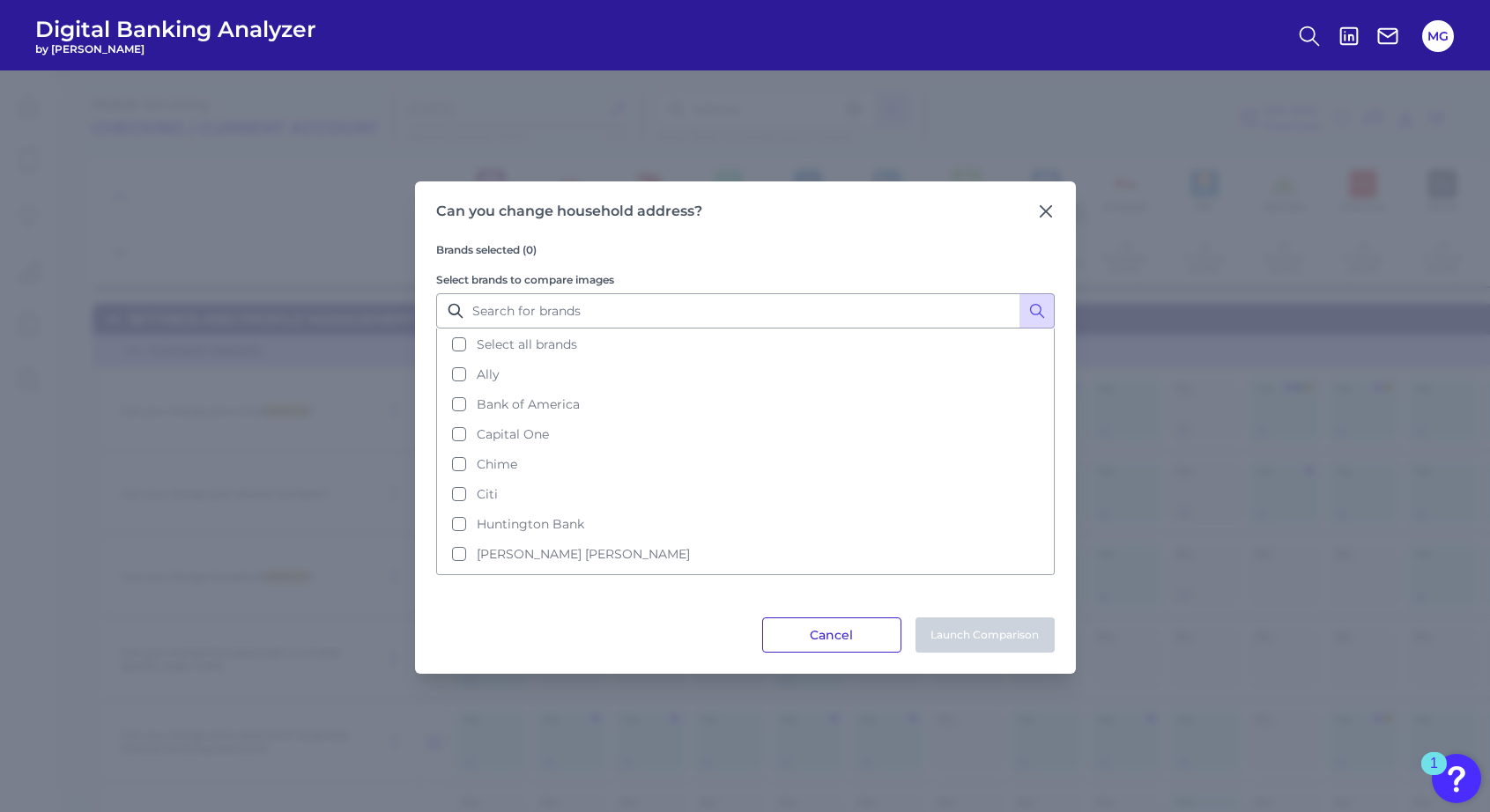
click at [847, 632] on button "Cancel" at bounding box center [831, 634] width 139 height 35
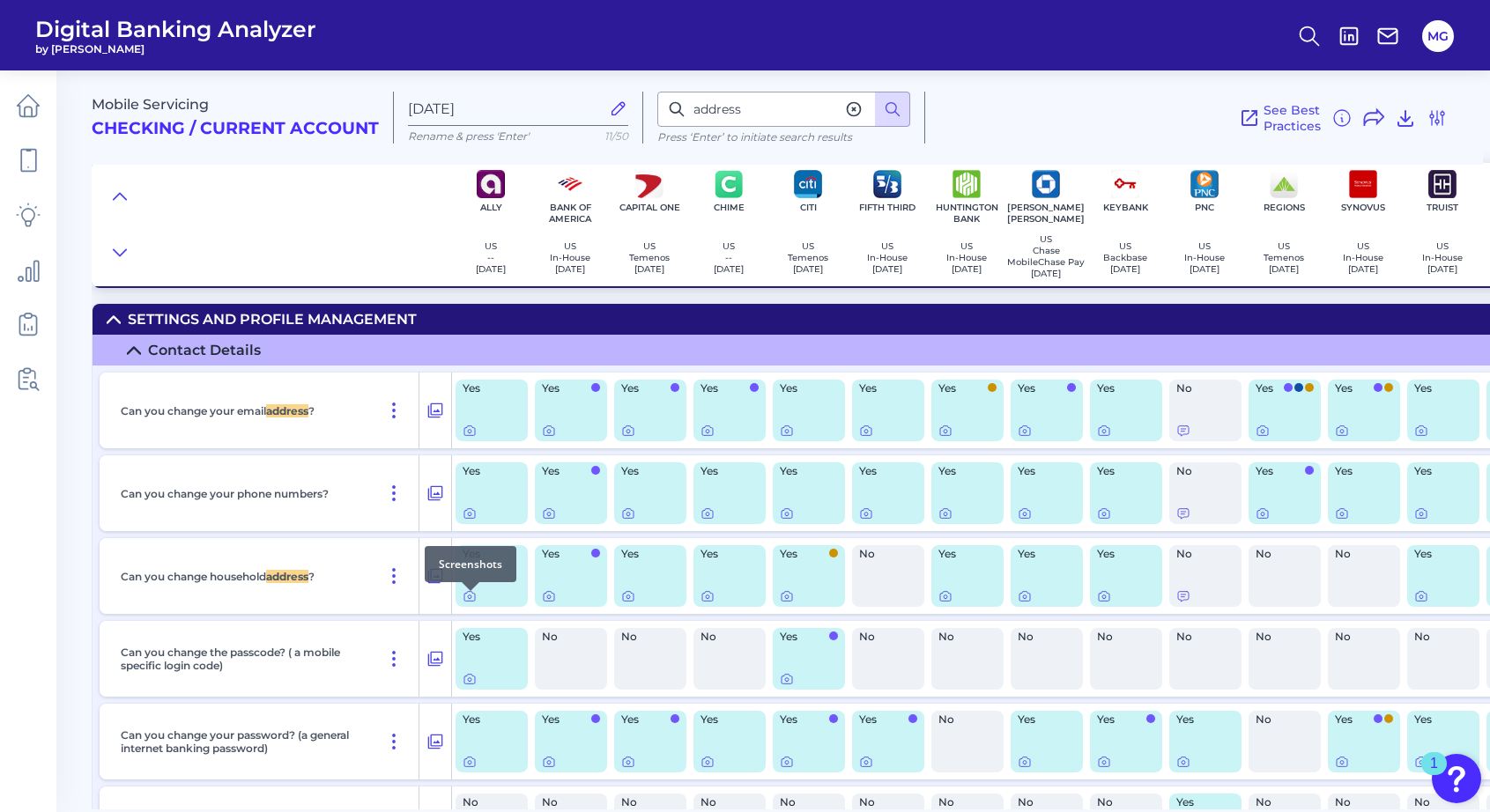
click at [471, 598] on div at bounding box center [470, 591] width 18 height 18
click at [469, 602] on icon at bounding box center [469, 597] width 14 height 14
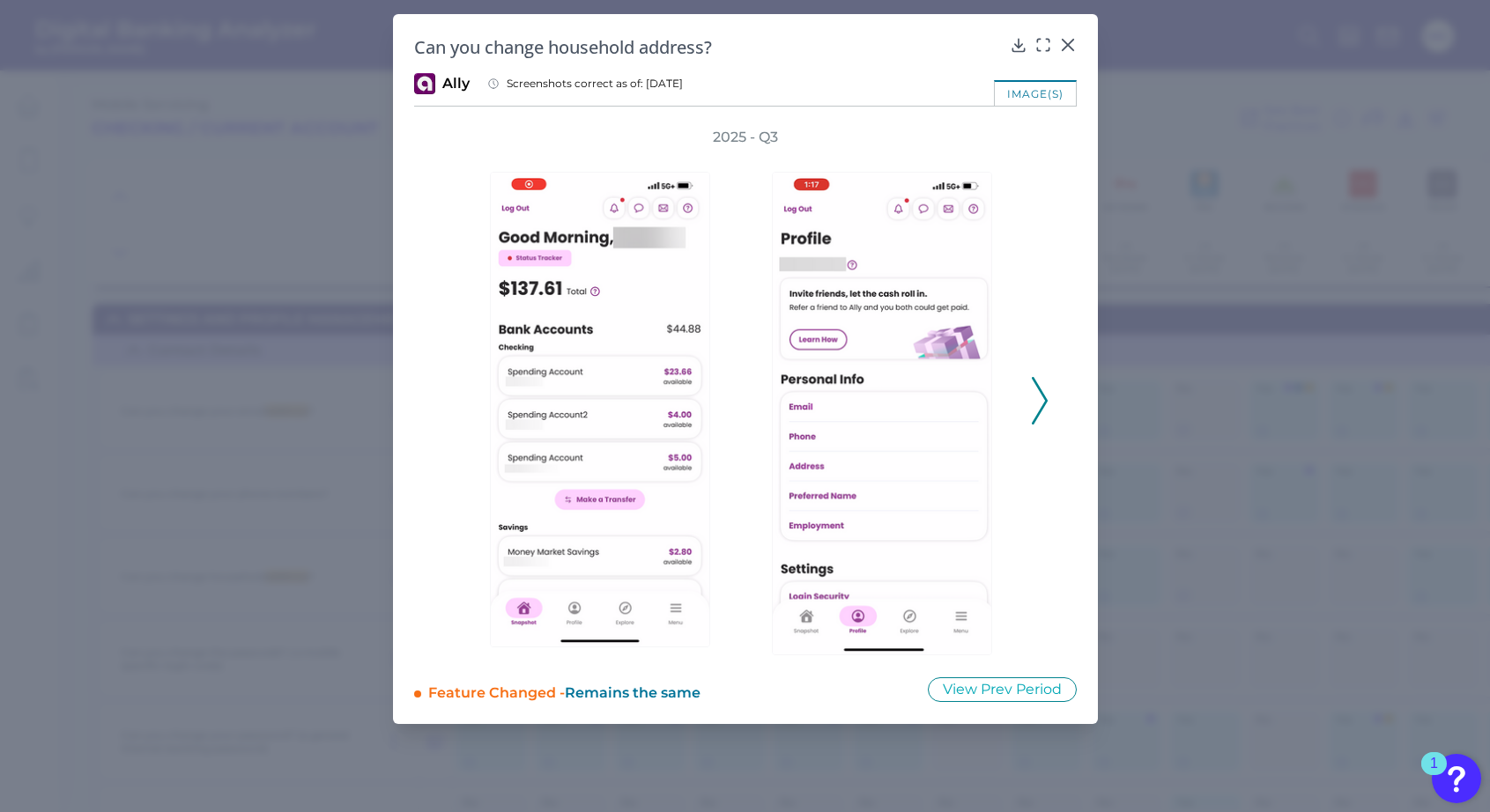
click at [1045, 397] on icon at bounding box center [1039, 400] width 16 height 48
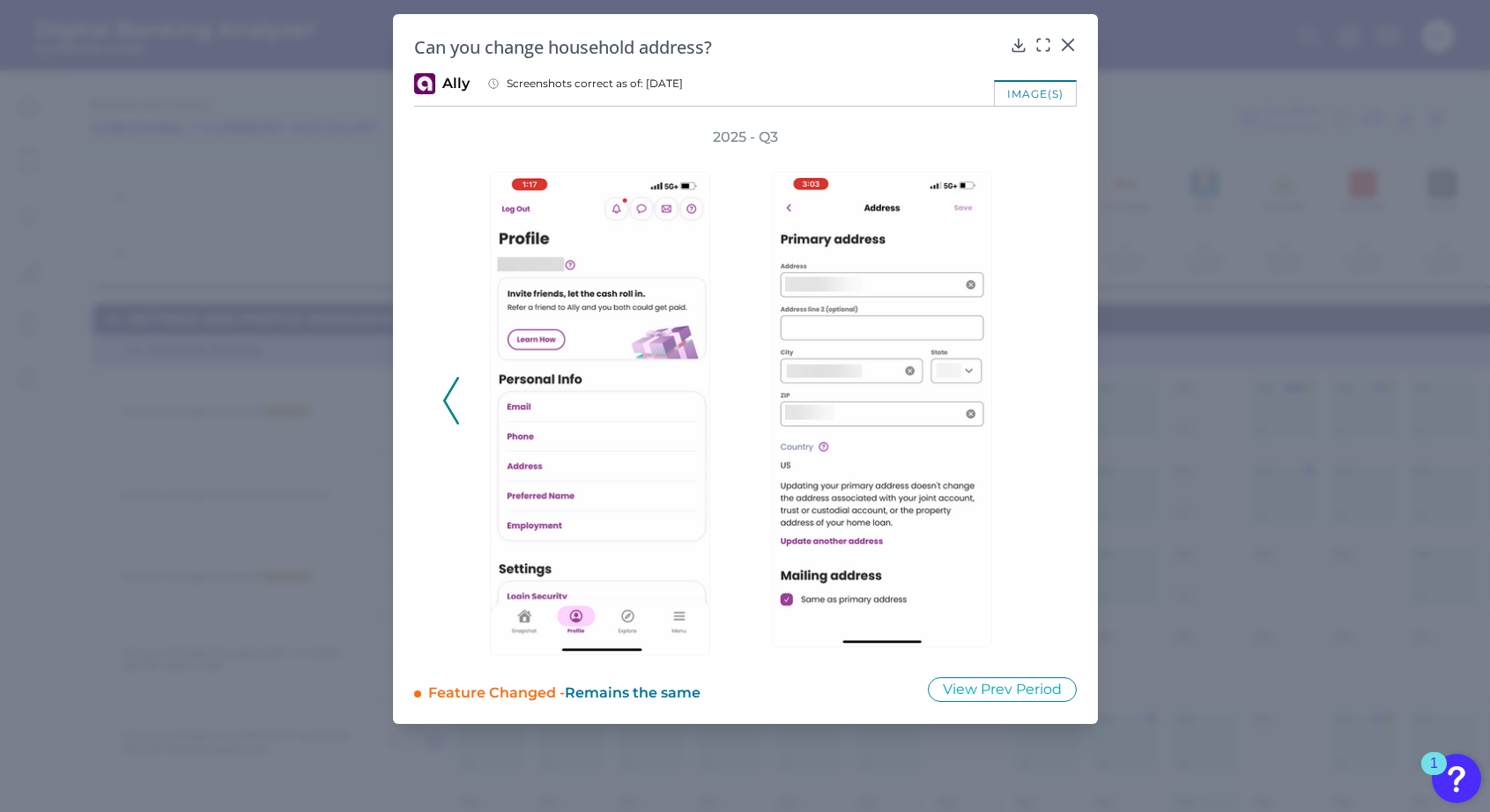
click at [1045, 404] on div "2025 - Q3" at bounding box center [745, 391] width 606 height 528
click at [1070, 50] on div at bounding box center [1067, 57] width 18 height 18
click at [1065, 38] on icon at bounding box center [1068, 45] width 18 height 18
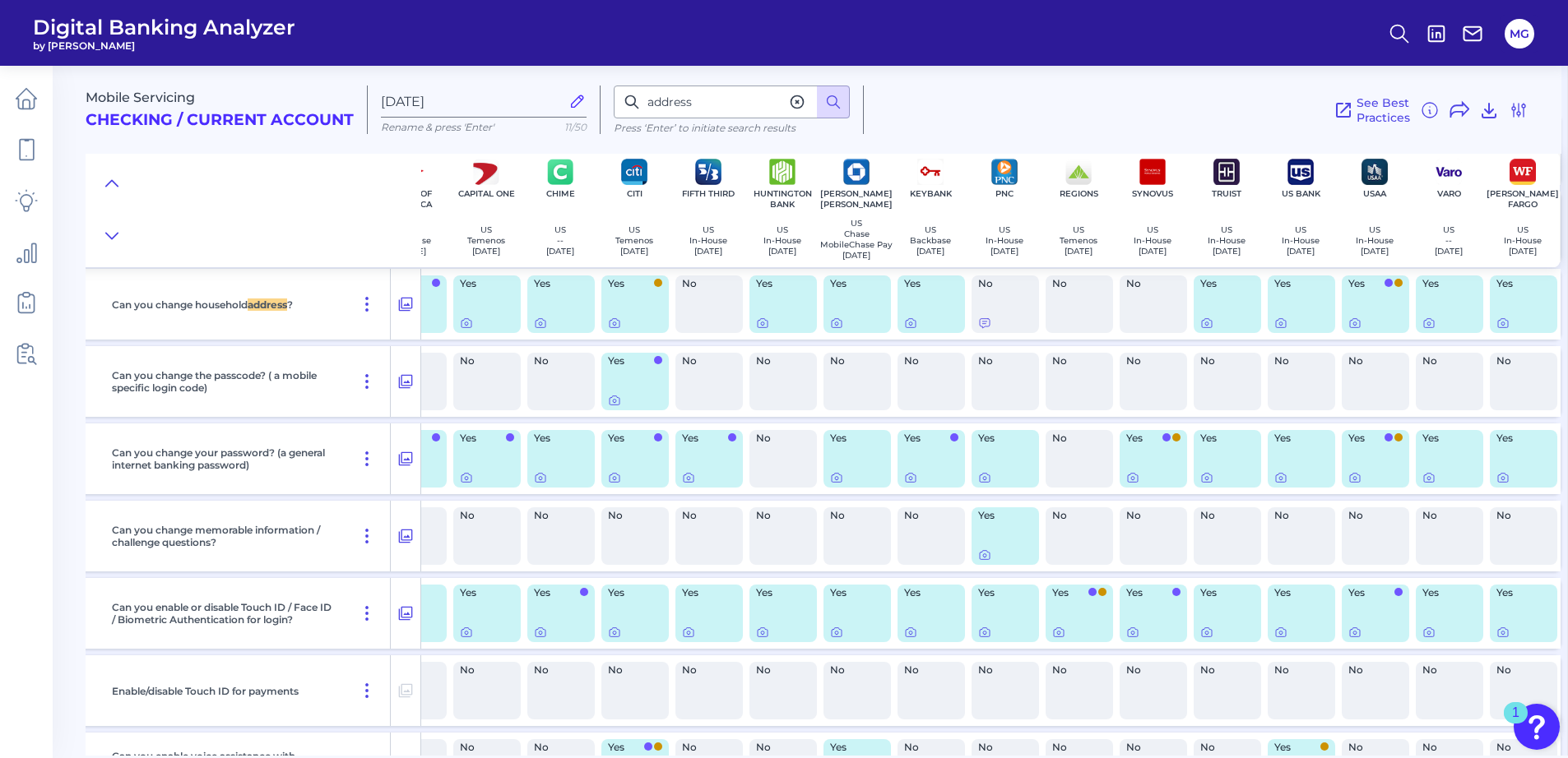
scroll to position [449, 0]
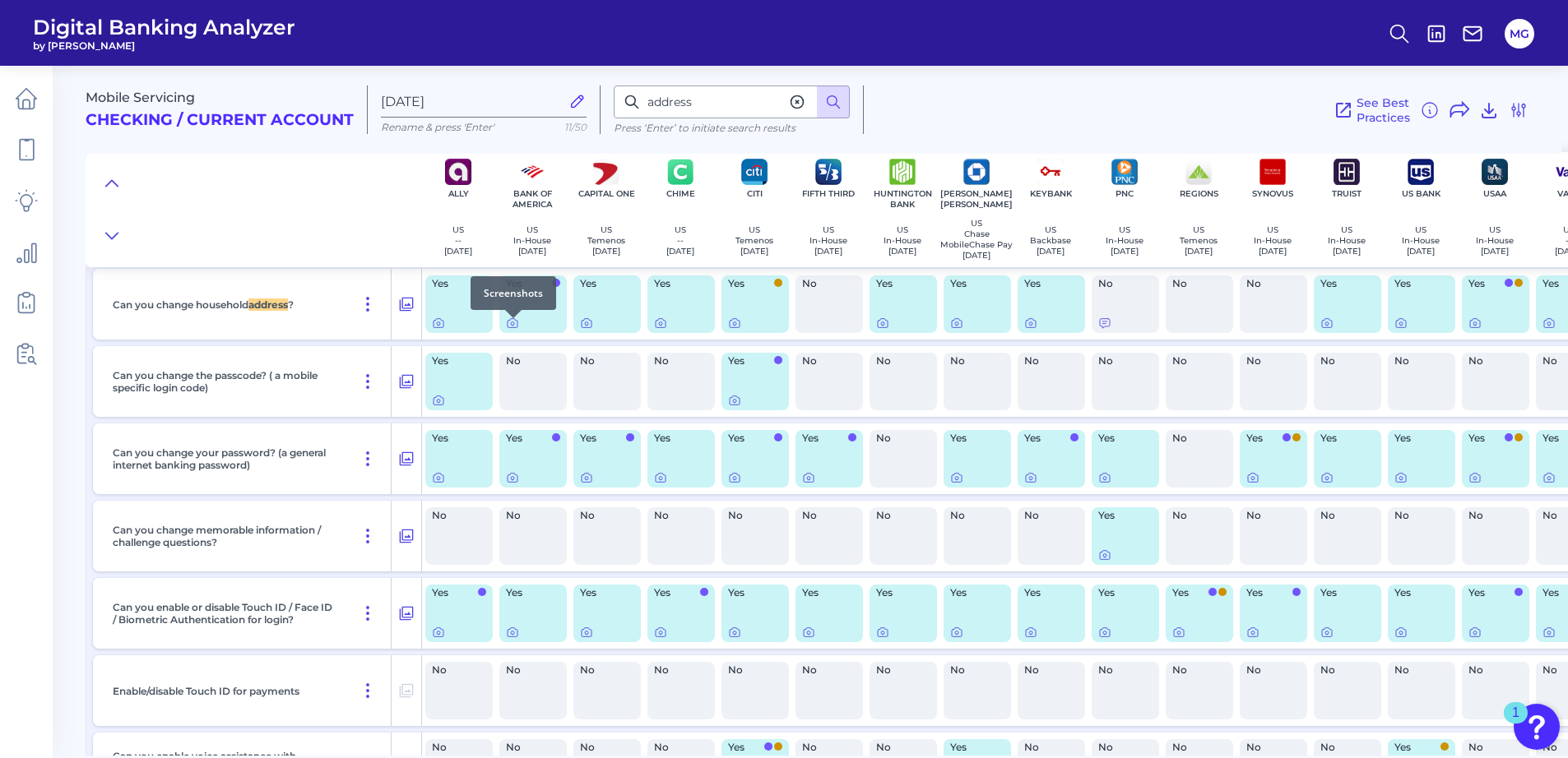
click at [513, 324] on div at bounding box center [514, 318] width 17 height 17
click at [509, 329] on icon at bounding box center [513, 323] width 13 height 13
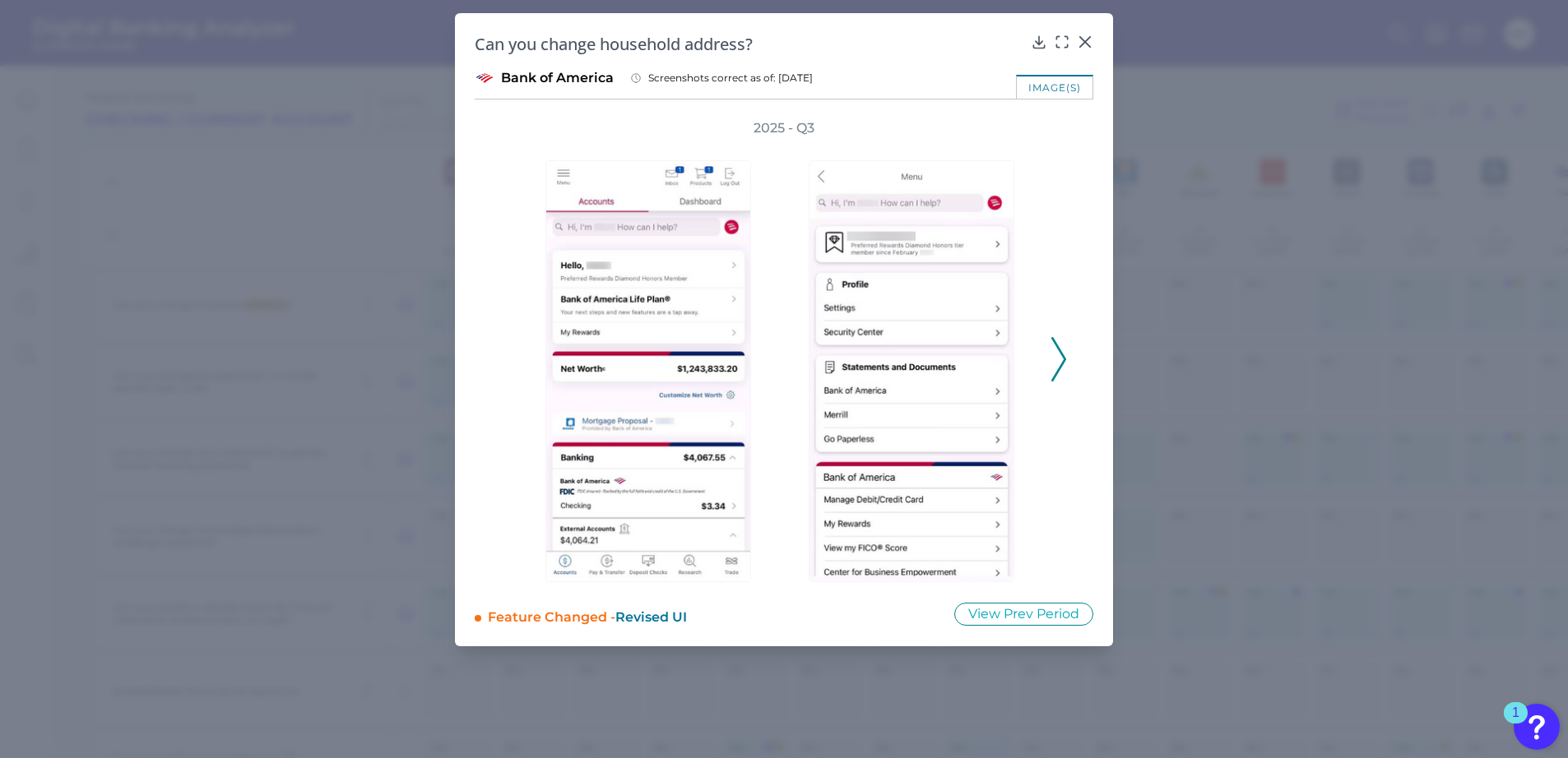
click at [1064, 358] on polyline at bounding box center [1058, 359] width 13 height 42
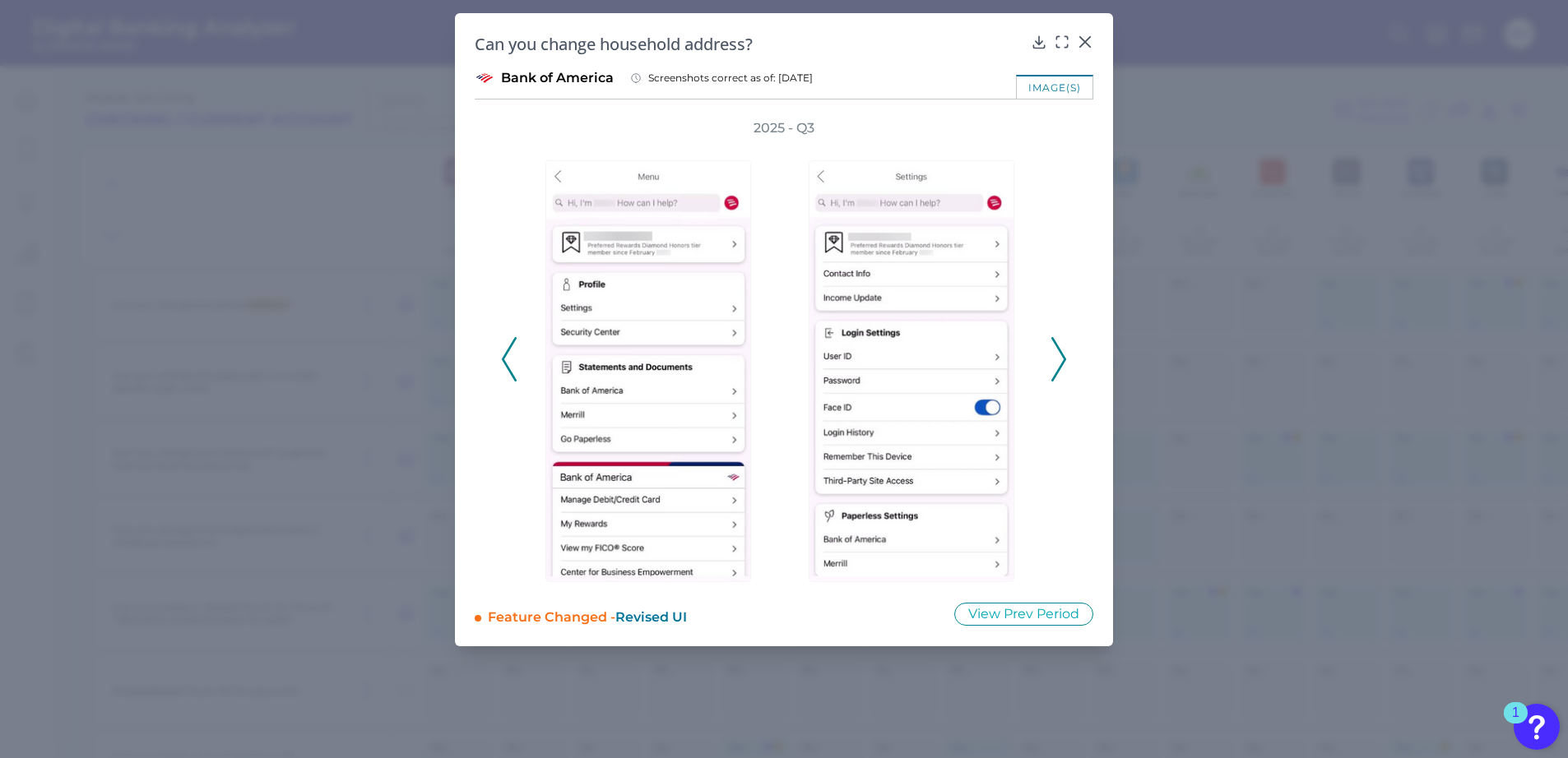
click at [1061, 358] on icon at bounding box center [1058, 358] width 15 height 44
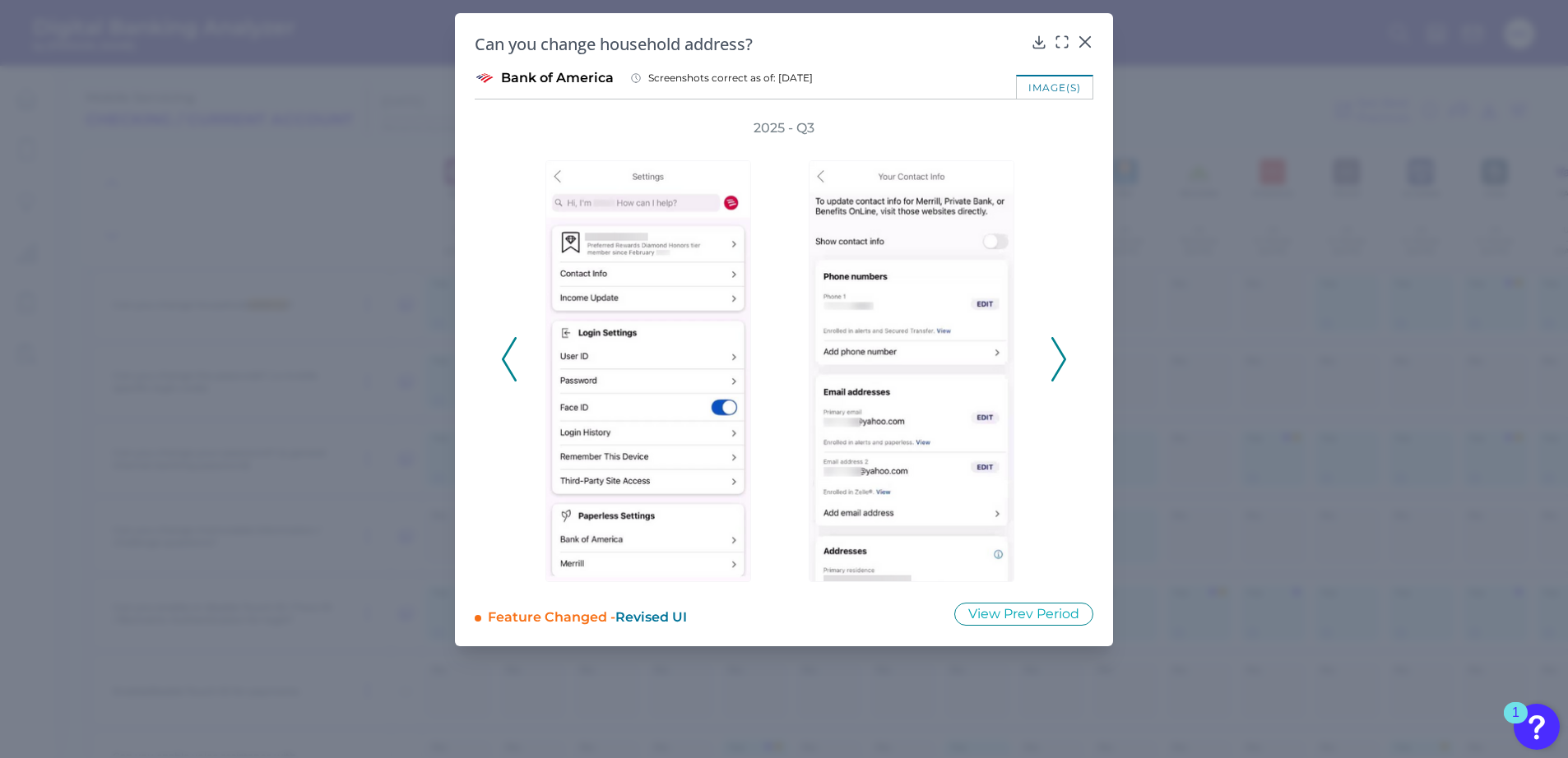
click at [1059, 358] on icon at bounding box center [1058, 358] width 15 height 44
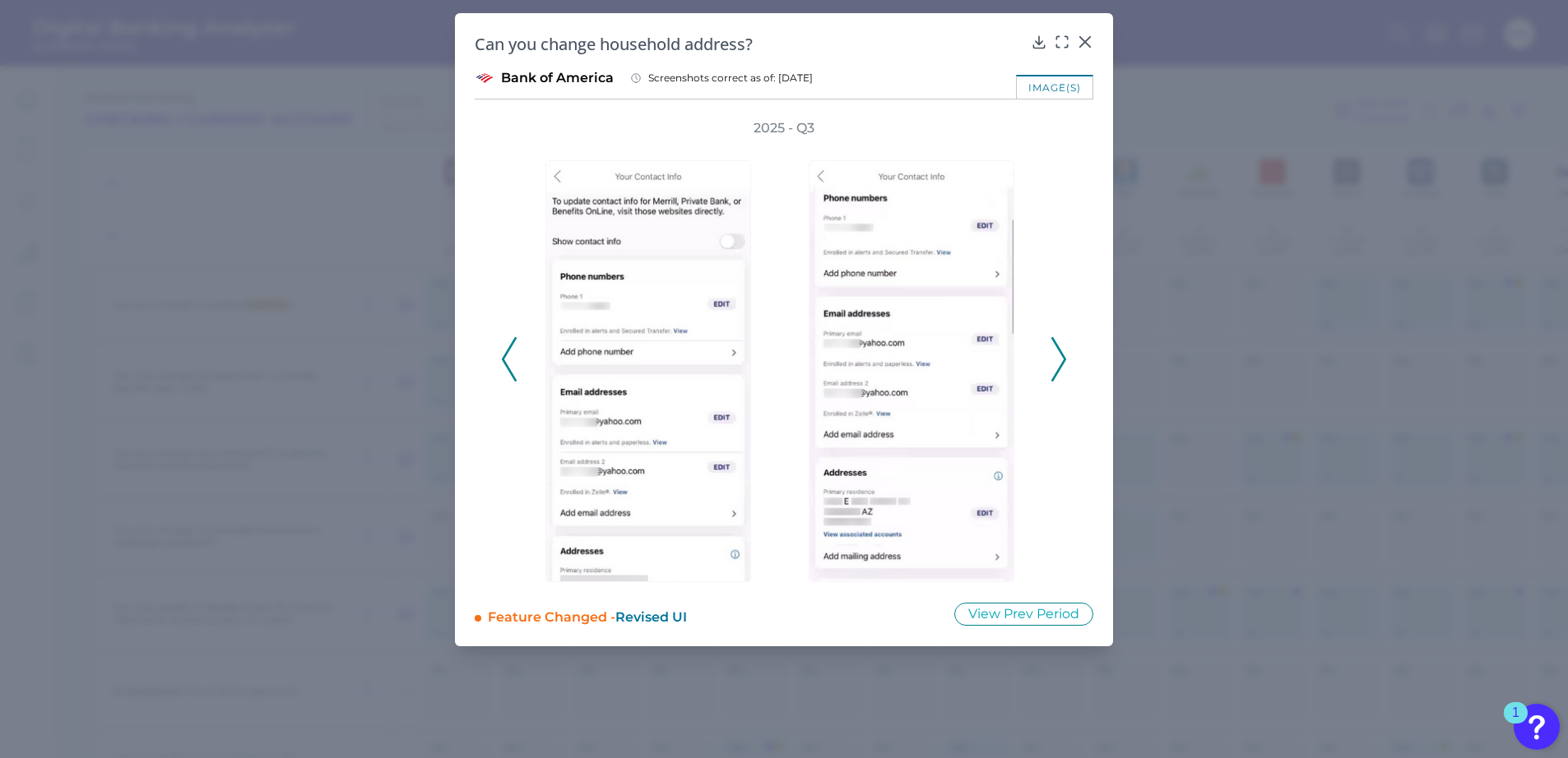
click at [1060, 358] on icon at bounding box center [1058, 358] width 15 height 44
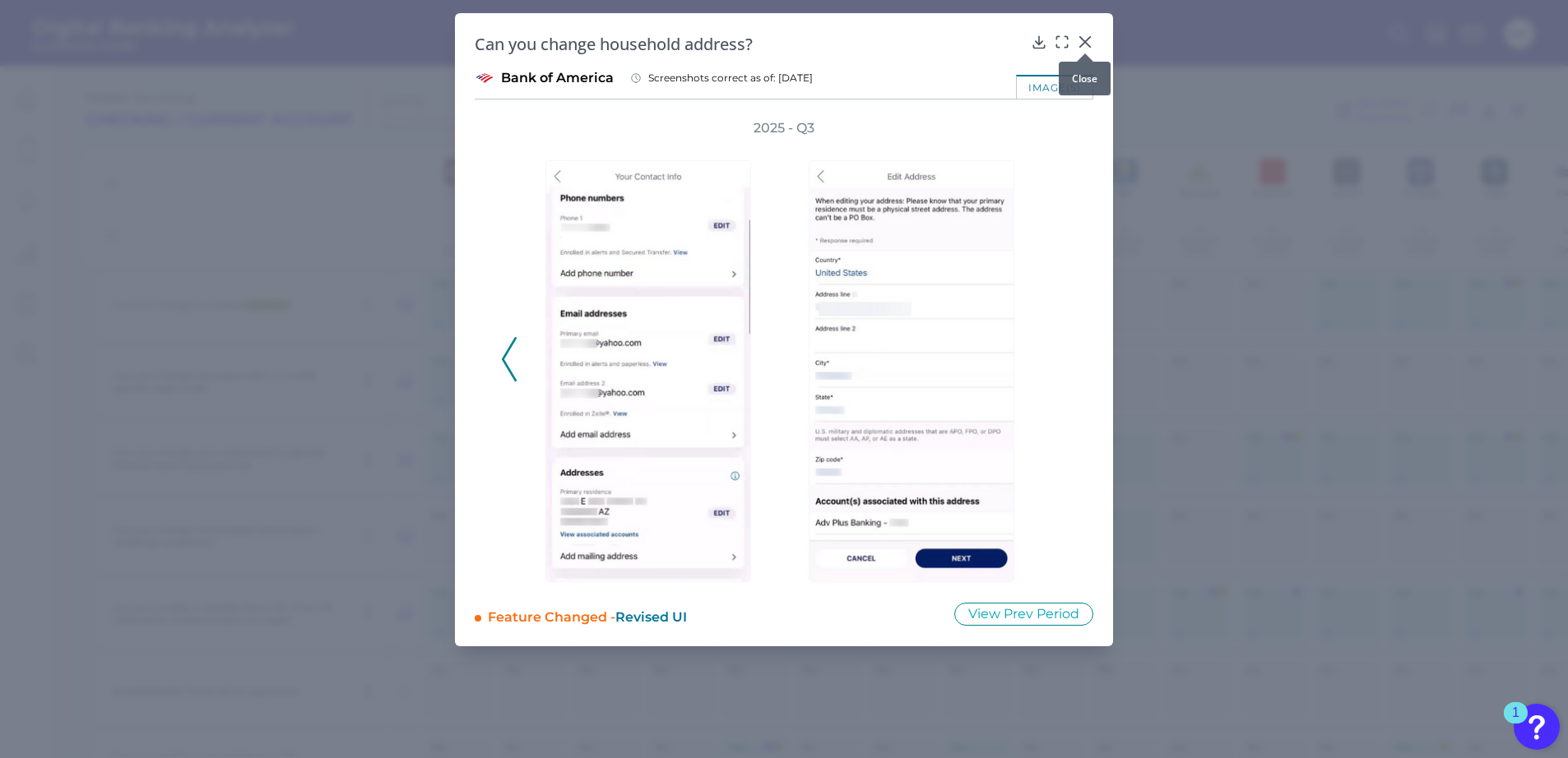
click at [1086, 49] on div at bounding box center [1085, 54] width 17 height 17
click at [1084, 40] on icon at bounding box center [1085, 42] width 10 height 10
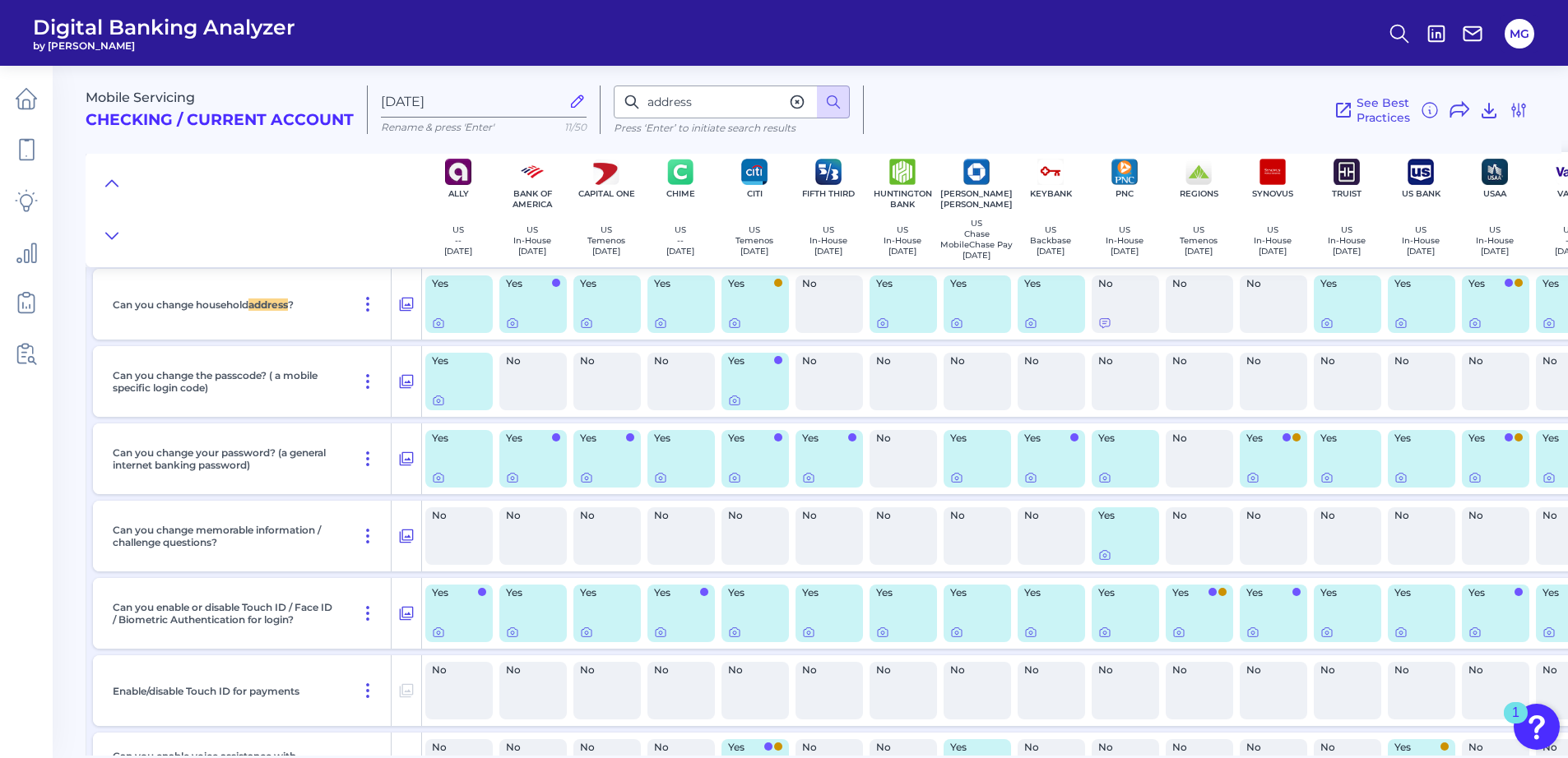
click at [1020, 106] on div "See Best Practices Filters Clear all filters Experience Reset Mobile Servicing …" at bounding box center [1196, 110] width 665 height 49
